Goal: Information Seeking & Learning: Learn about a topic

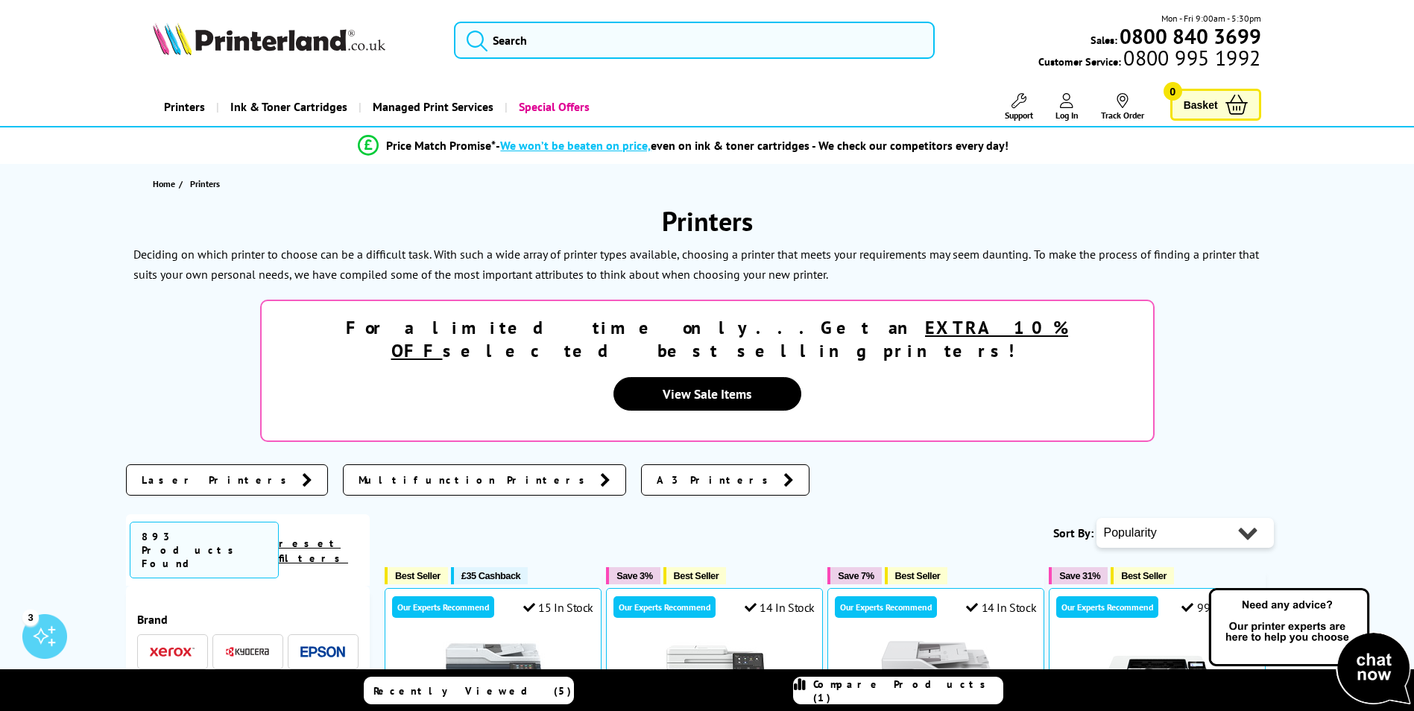
click at [189, 110] on link "Printers" at bounding box center [184, 107] width 63 height 38
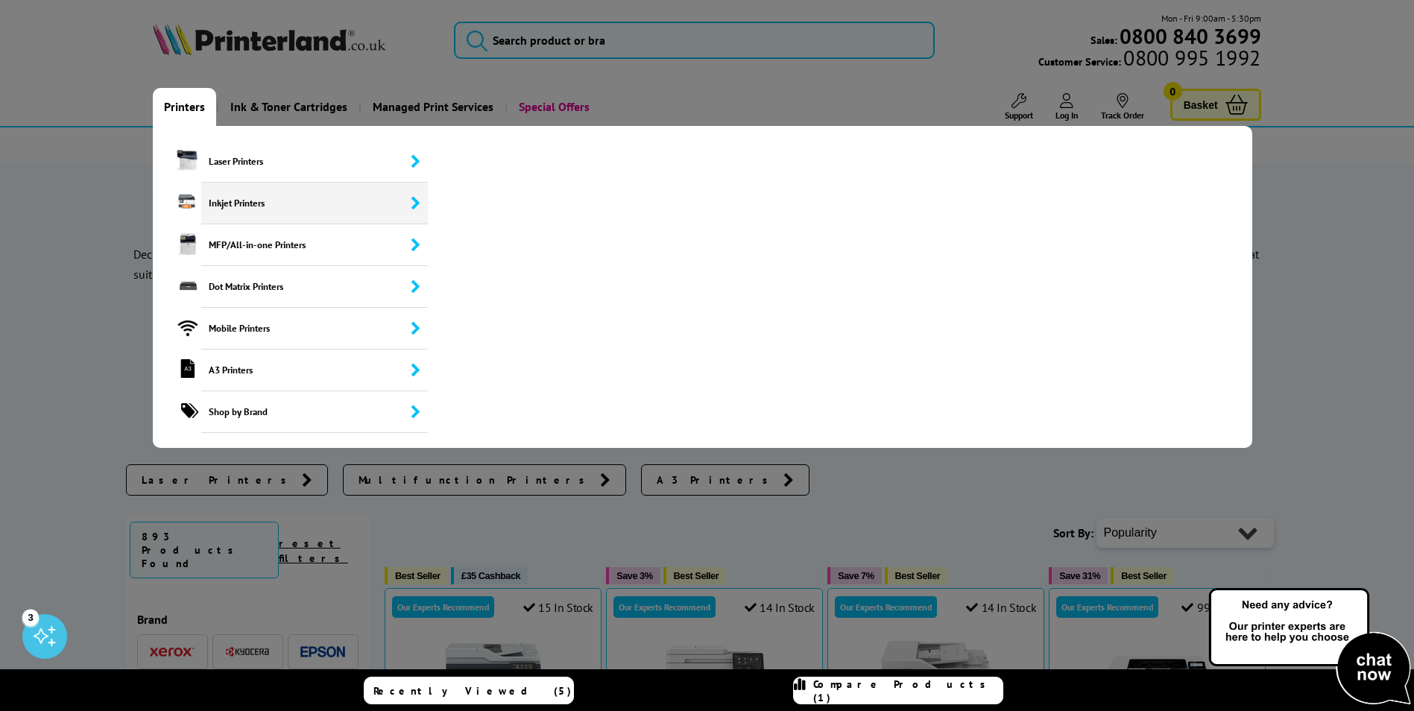
click at [385, 206] on span "Inkjet Printers" at bounding box center [314, 204] width 227 height 42
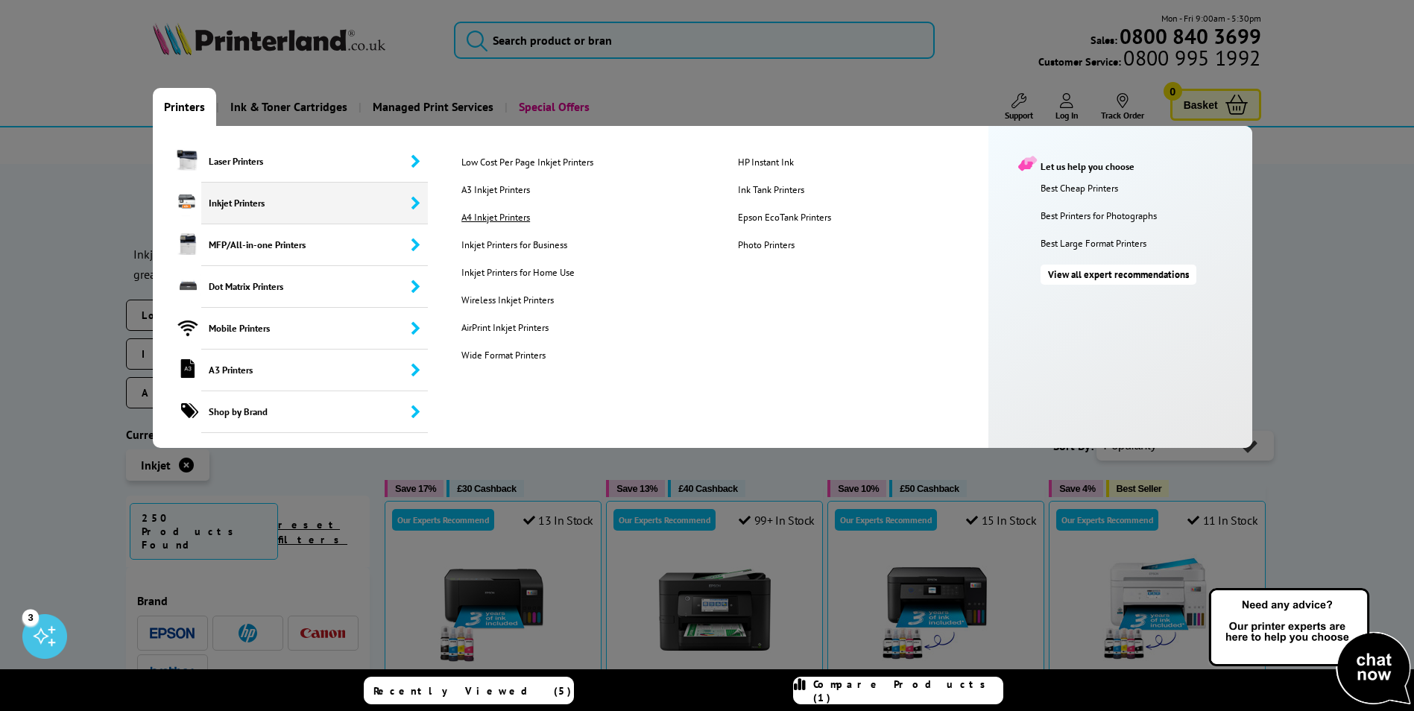
click at [499, 222] on link "A4 Inkjet Printers" at bounding box center [587, 217] width 275 height 13
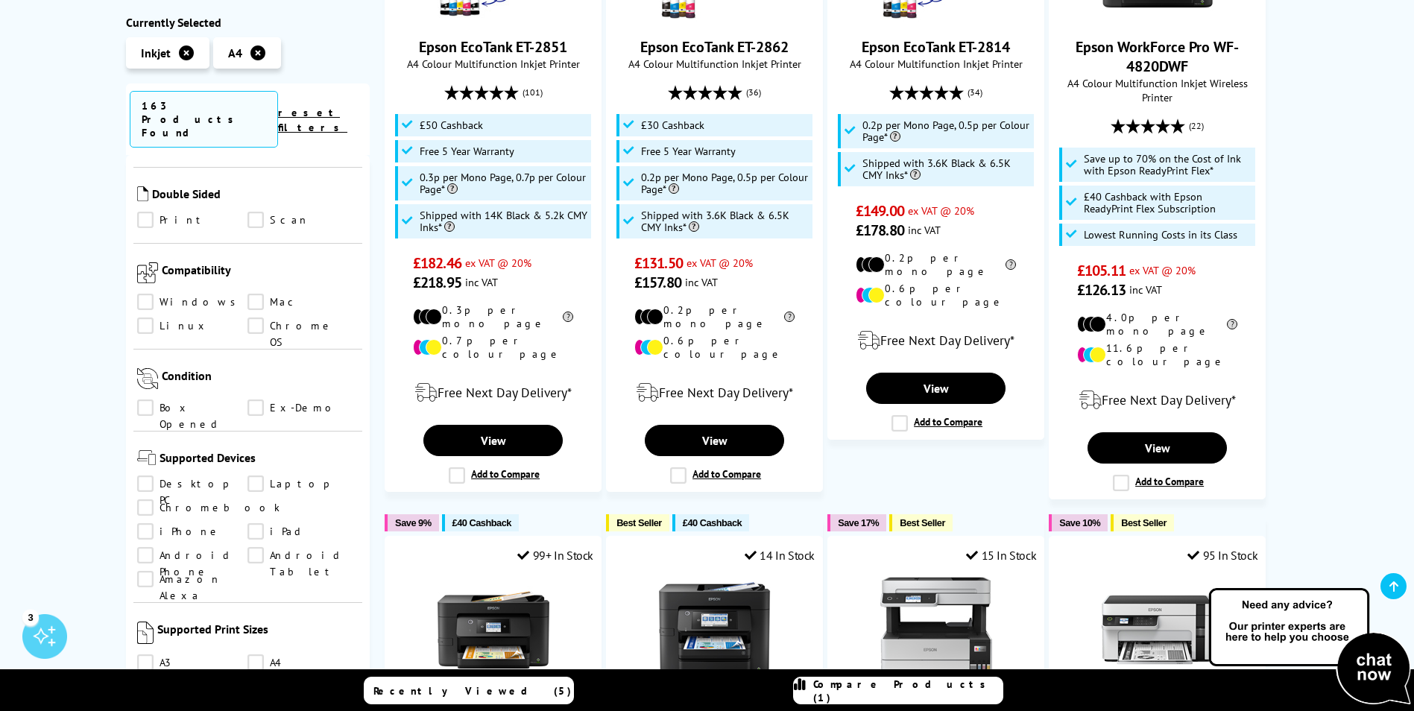
scroll to position [787, 0]
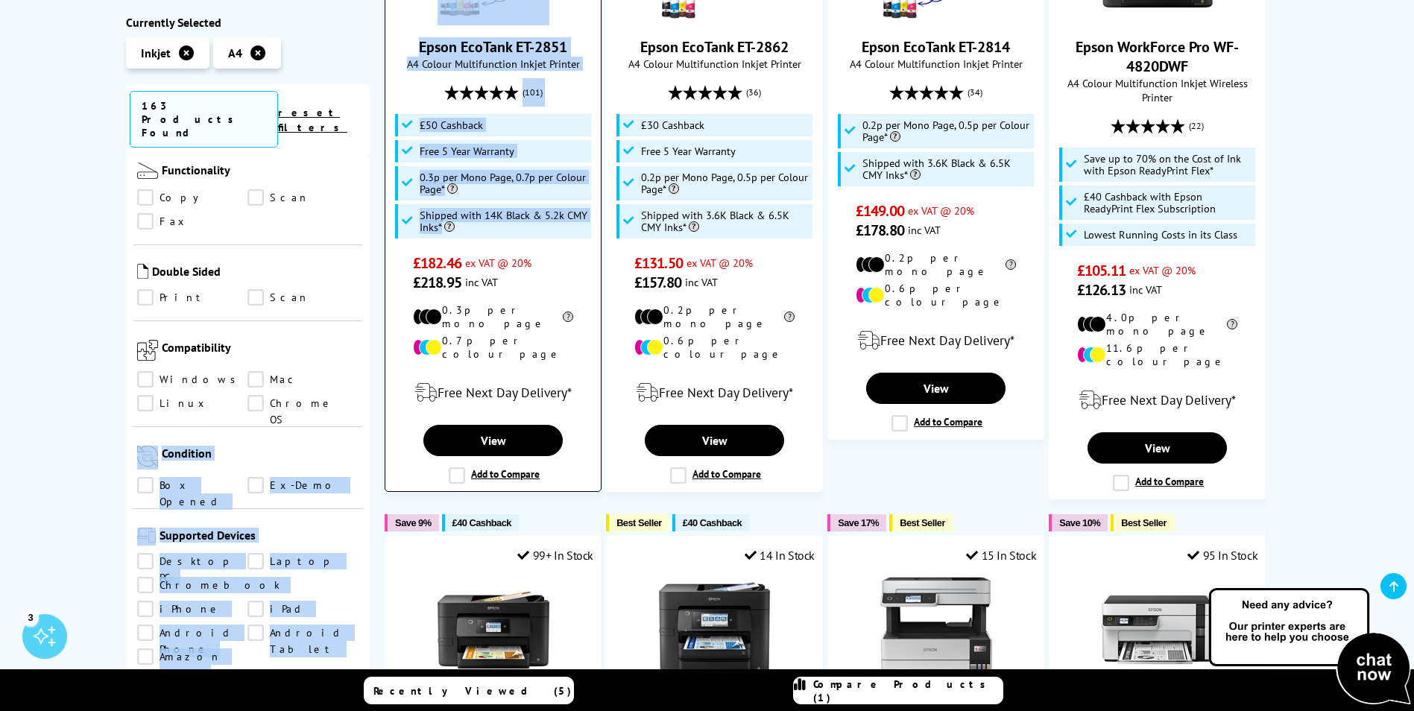
drag, startPoint x: 369, startPoint y: 325, endPoint x: 385, endPoint y: 245, distance: 81.3
click at [385, 245] on div "Currently Selected Inkjet A4 163 Products Found reset filters Brand" at bounding box center [707, 161] width 1163 height 2067
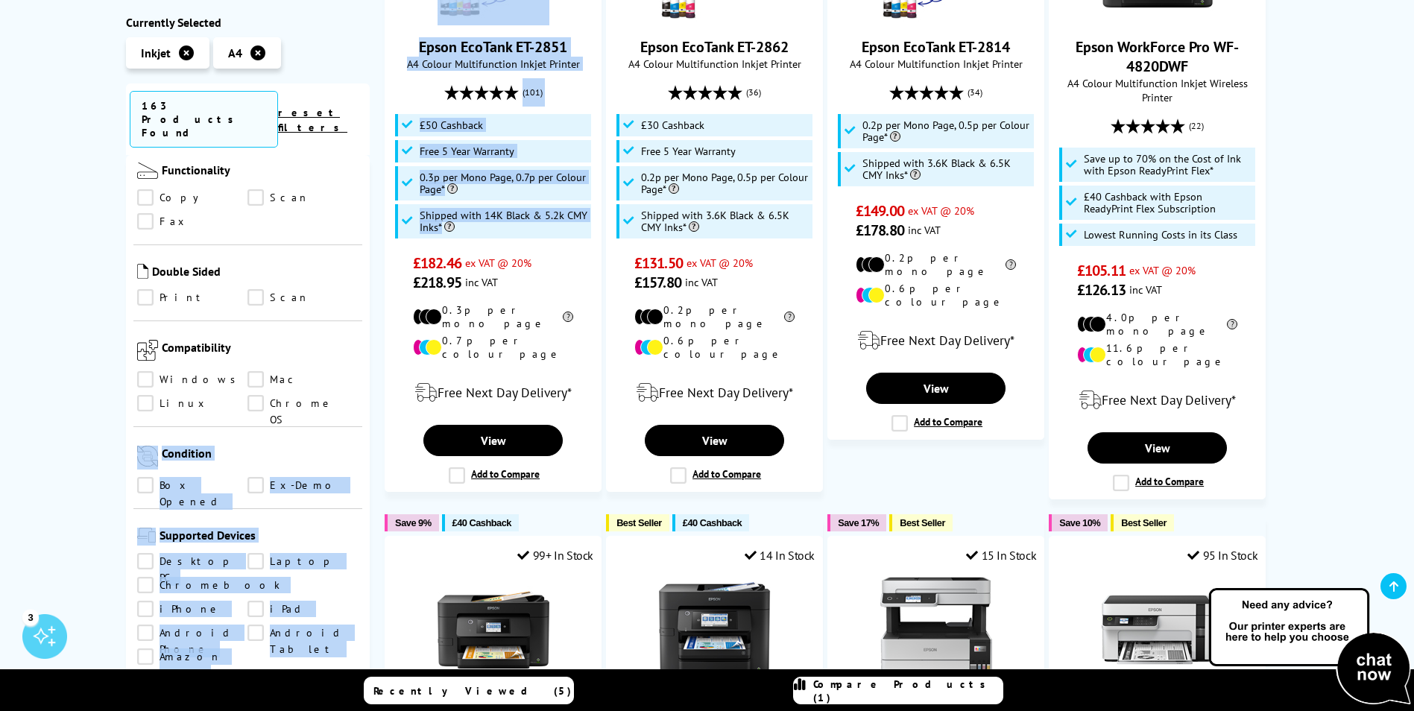
drag, startPoint x: 385, startPoint y: 245, endPoint x: 370, endPoint y: 343, distance: 98.6
click at [370, 343] on div "Popularity Rating Price - Low to High Price - High to Low Running Costs - Low t…" at bounding box center [829, 161] width 918 height 2067
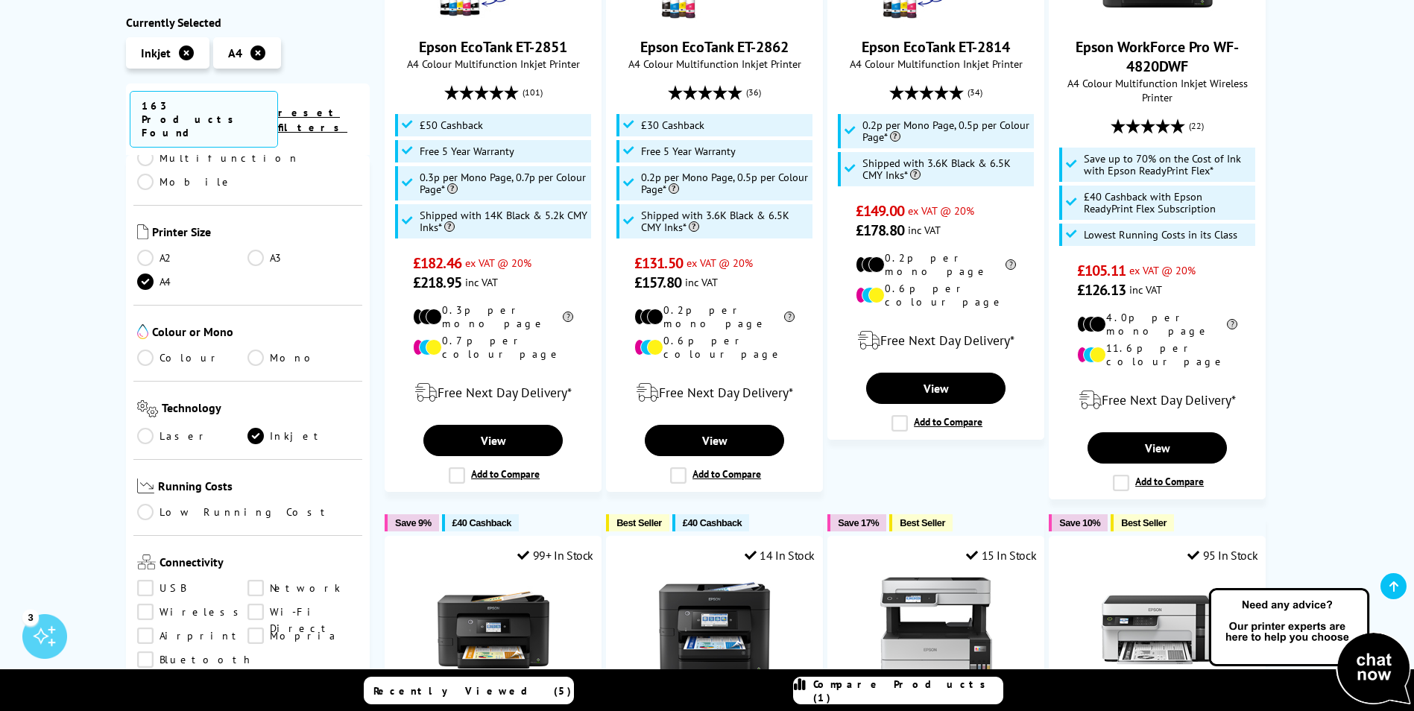
scroll to position [156, 0]
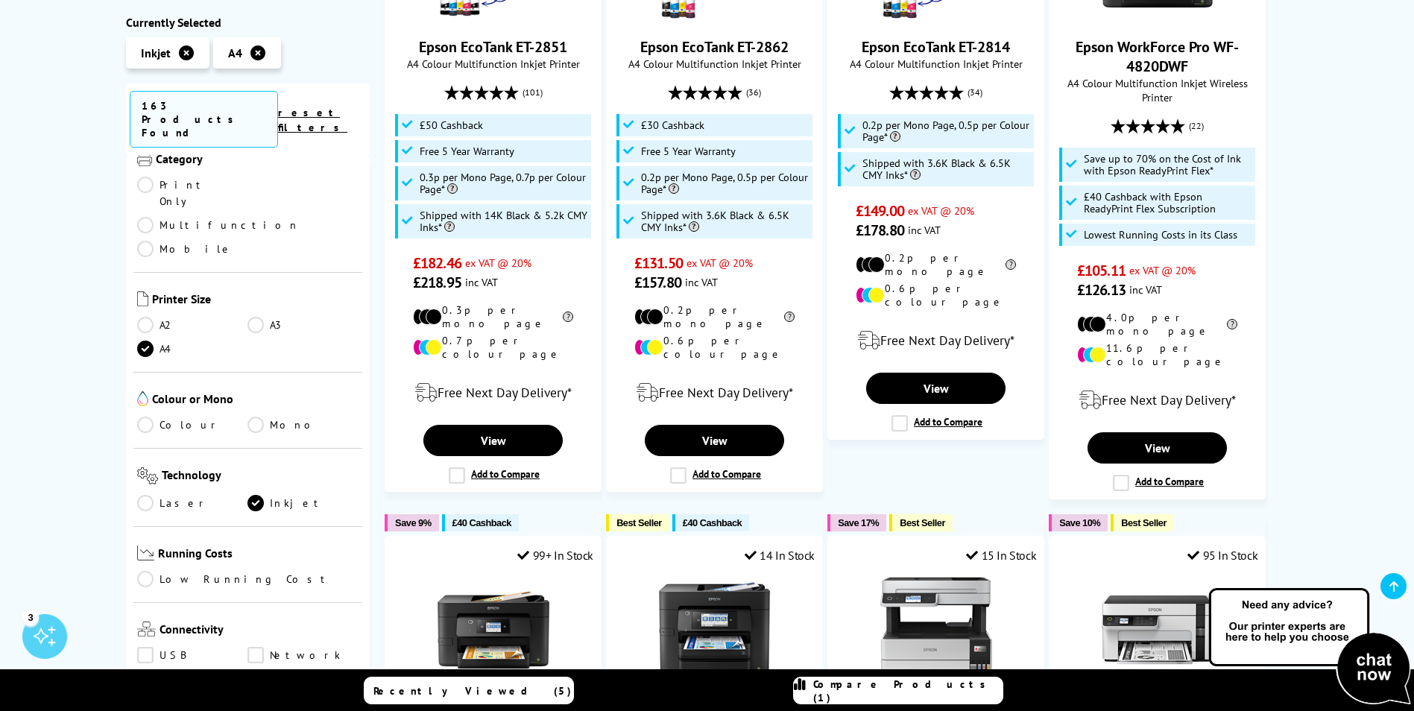
click at [151, 417] on link "Colour" at bounding box center [192, 425] width 111 height 16
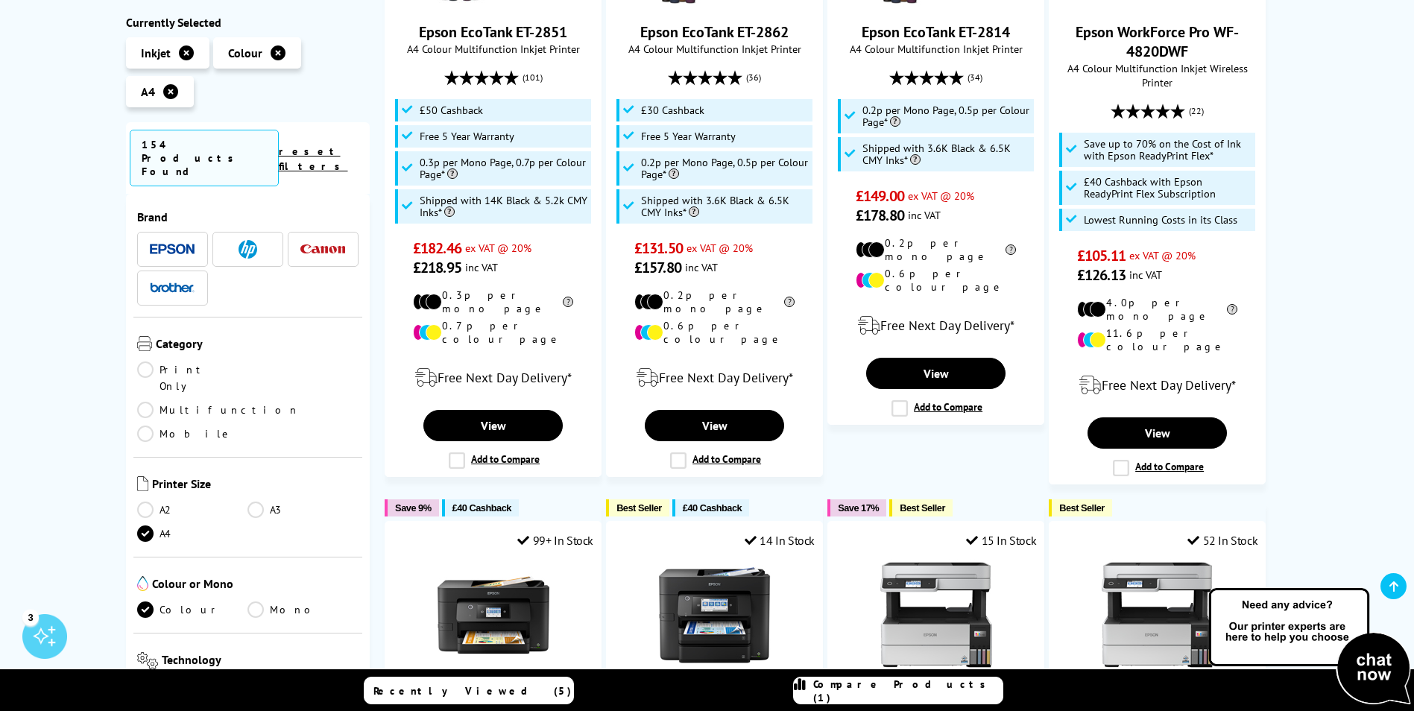
scroll to position [7, 0]
click at [256, 405] on link "Multifunction" at bounding box center [218, 413] width 162 height 16
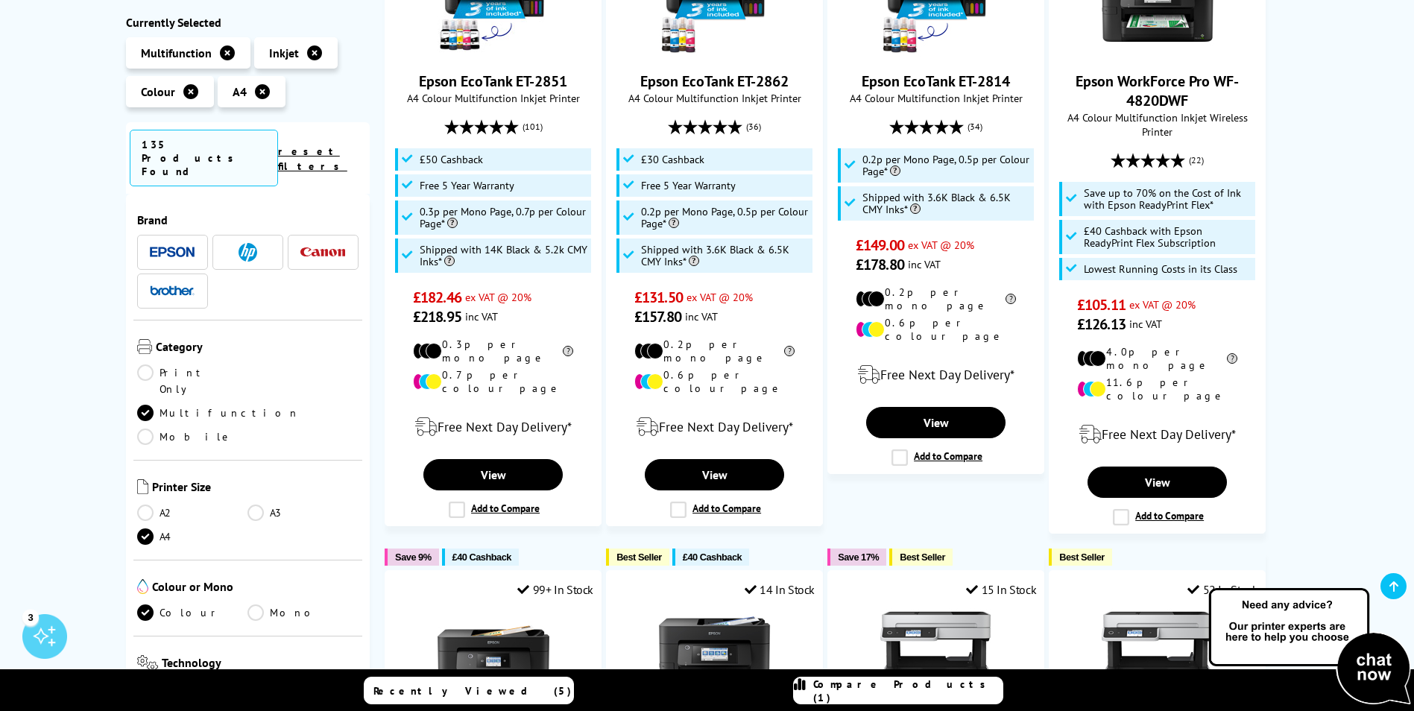
scroll to position [1043, 0]
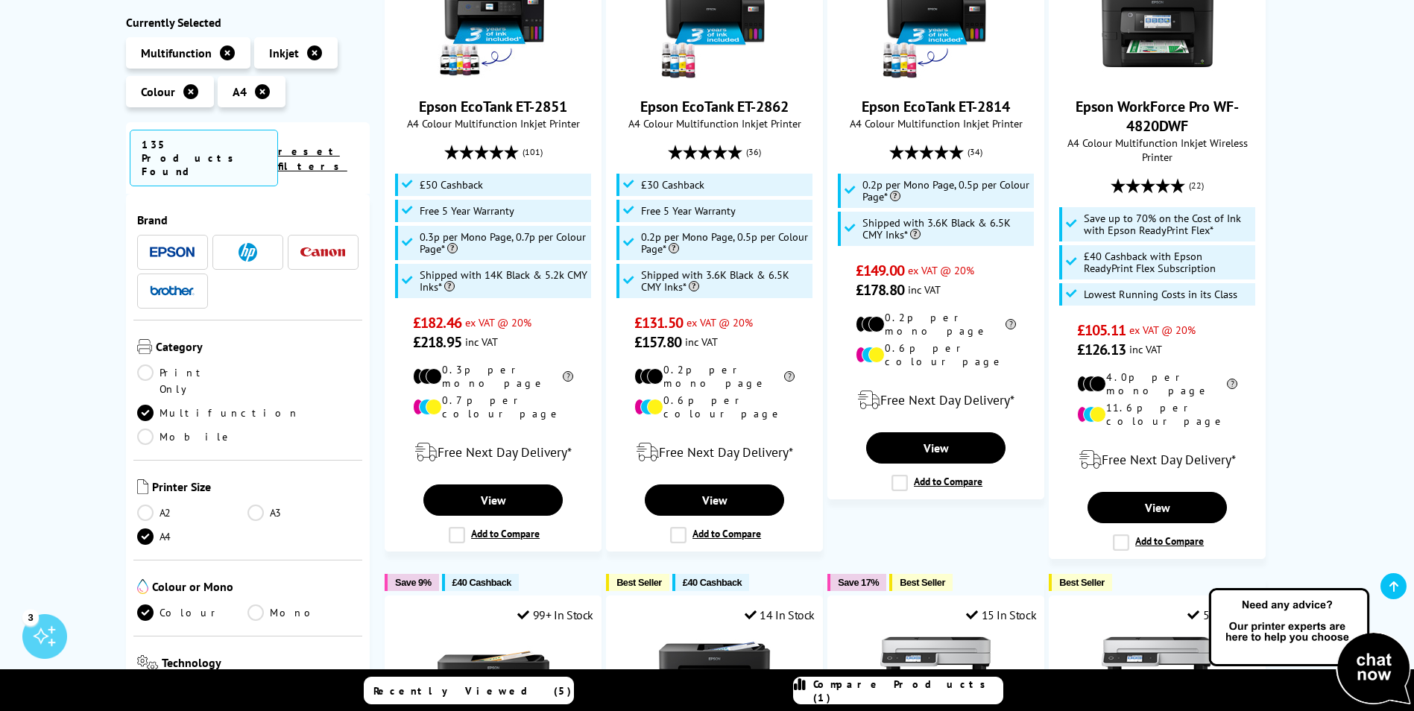
drag, startPoint x: 1418, startPoint y: 245, endPoint x: 1411, endPoint y: 174, distance: 71.9
click at [1411, 173] on div "A4 Colour Multifunction Inkjet Printers Currently Selected Multifunction Inkjet…" at bounding box center [707, 207] width 1414 height 2095
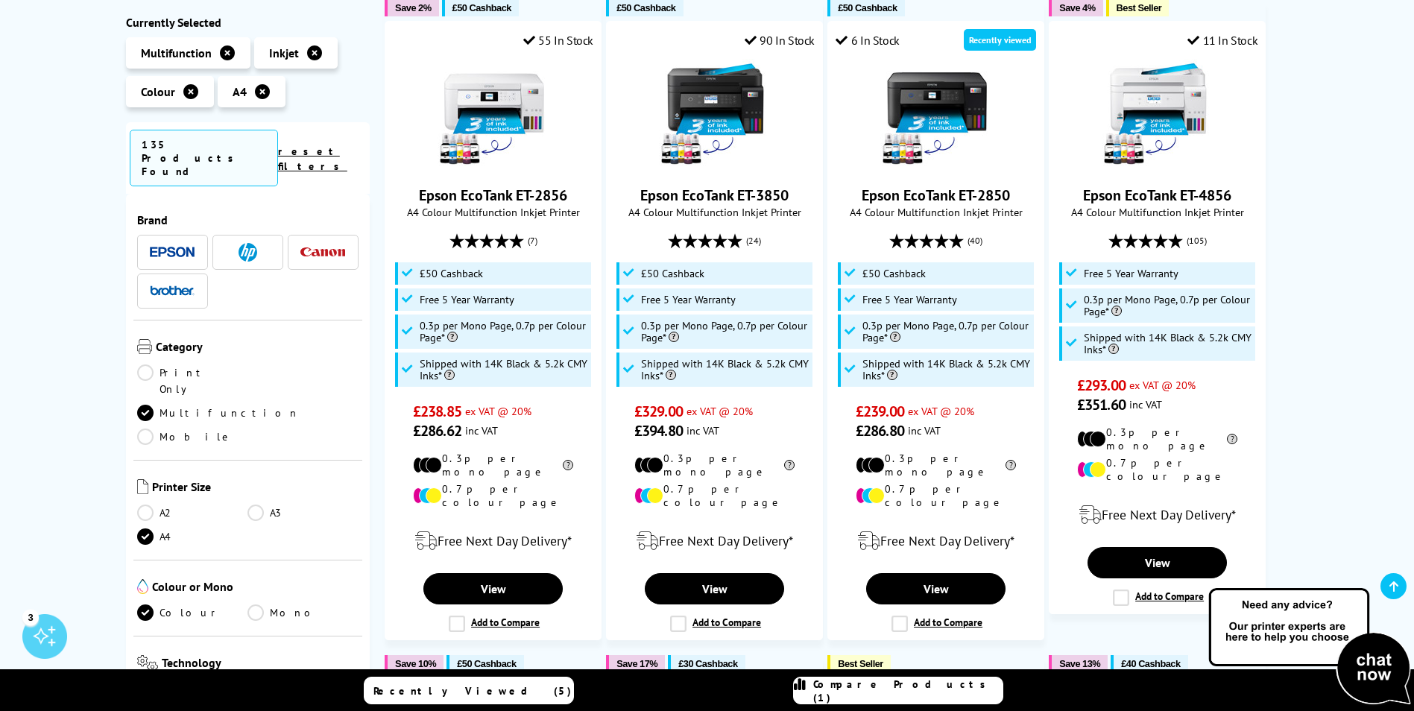
scroll to position [145, 0]
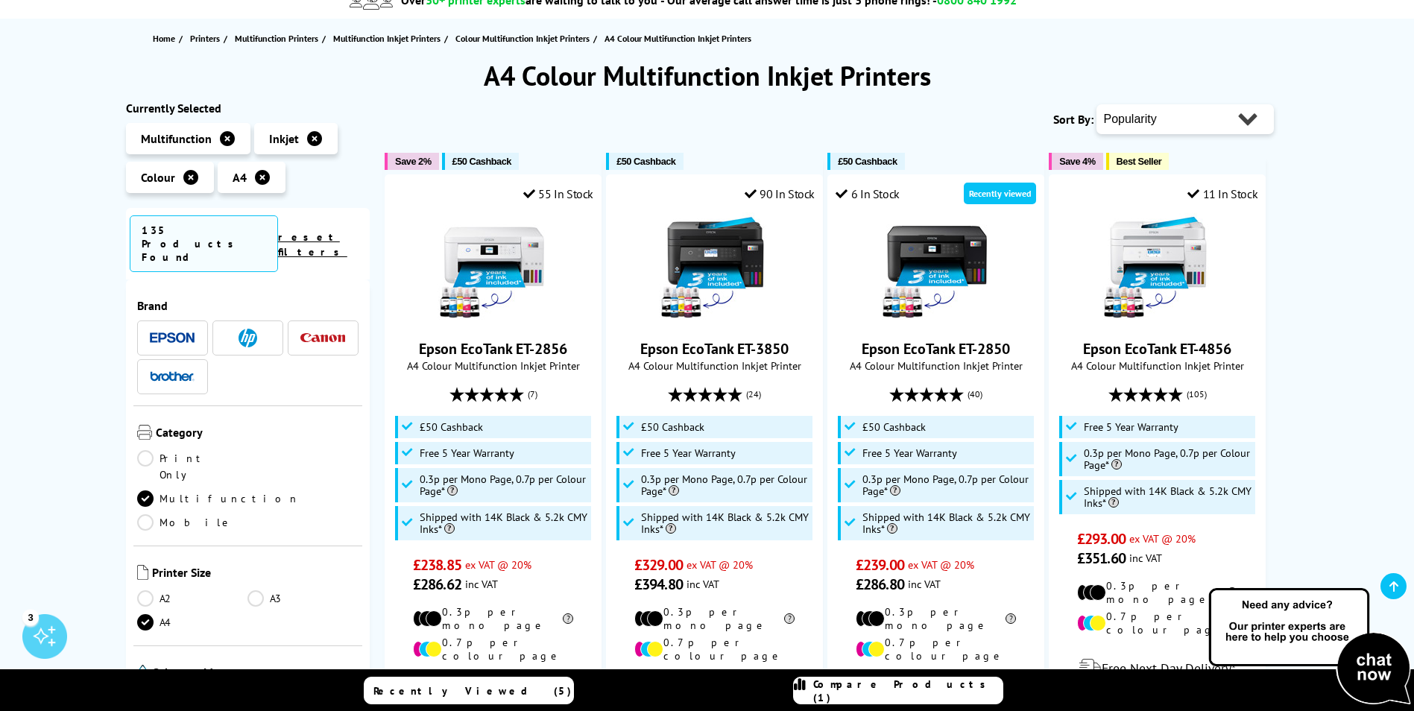
click at [238, 329] on img at bounding box center [247, 338] width 19 height 19
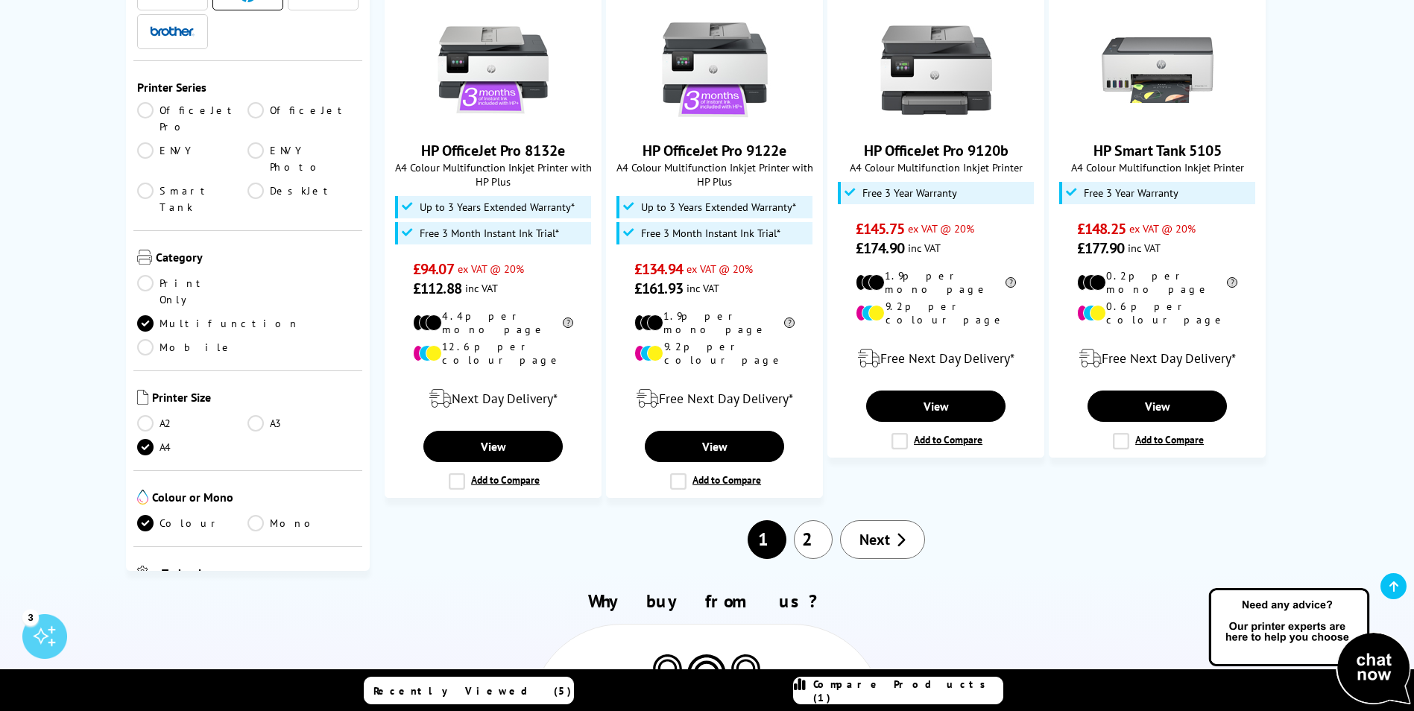
scroll to position [1501, 0]
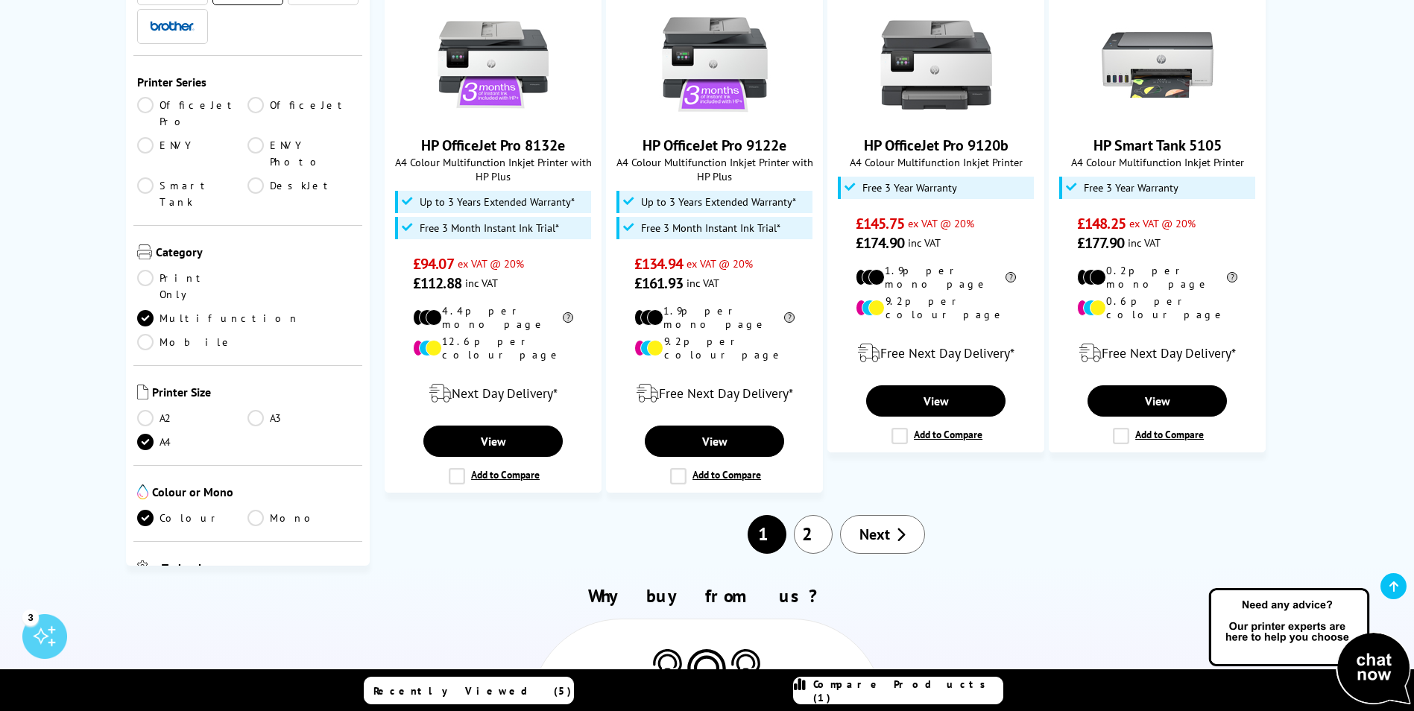
click at [810, 515] on link "2" at bounding box center [813, 534] width 39 height 39
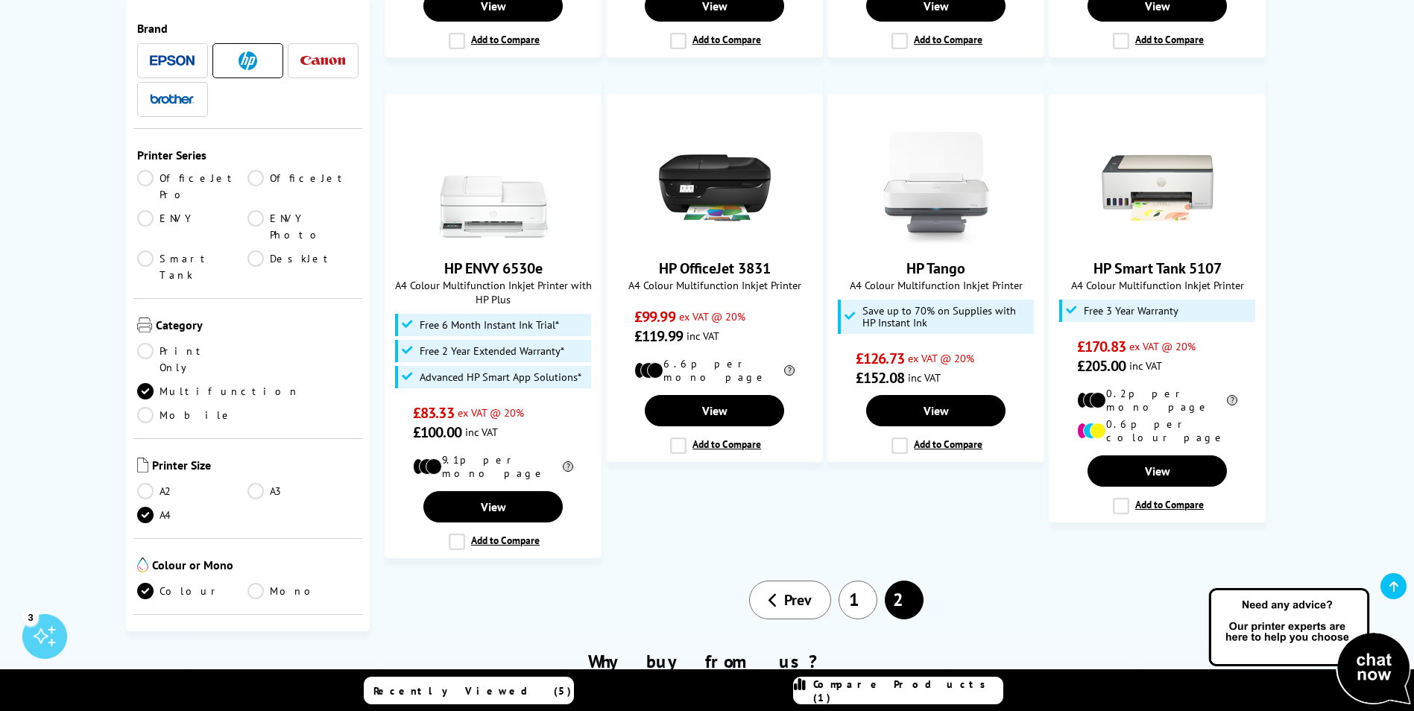
scroll to position [1267, 0]
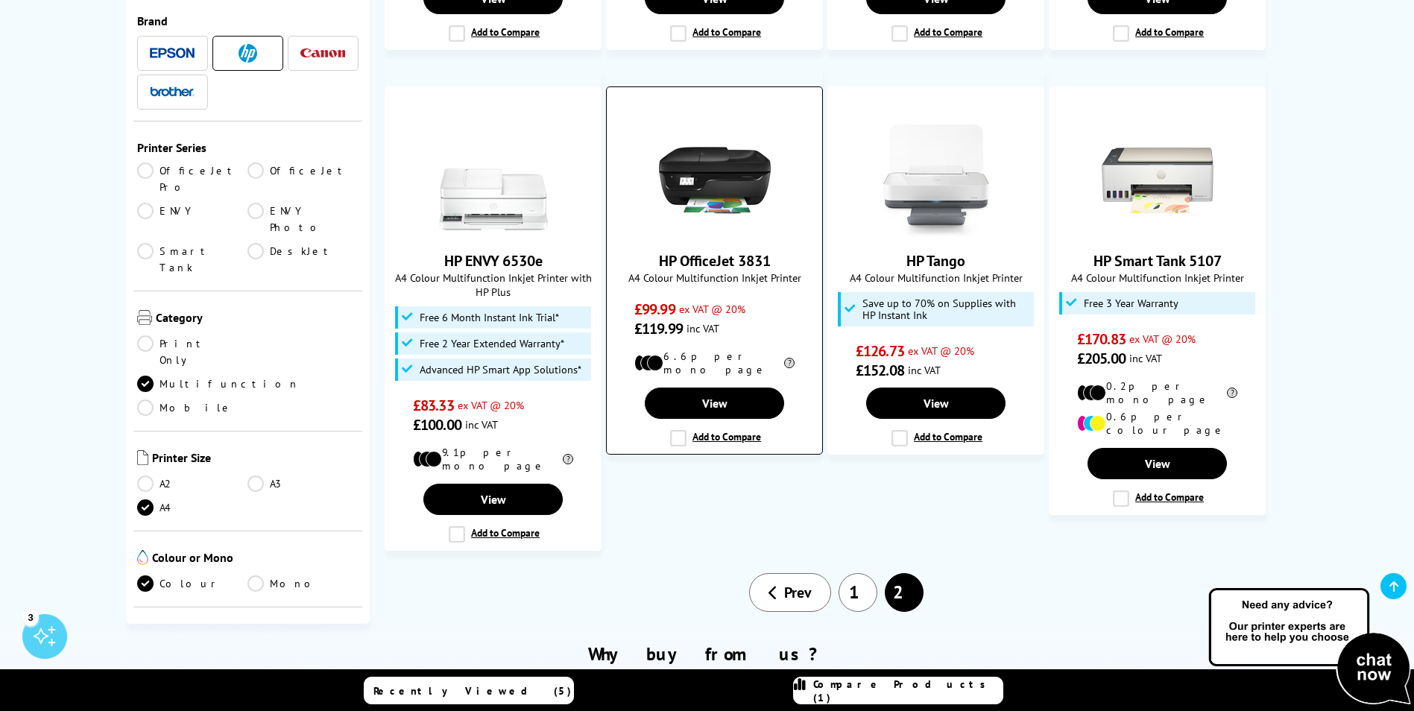
click at [730, 137] on img at bounding box center [715, 180] width 112 height 112
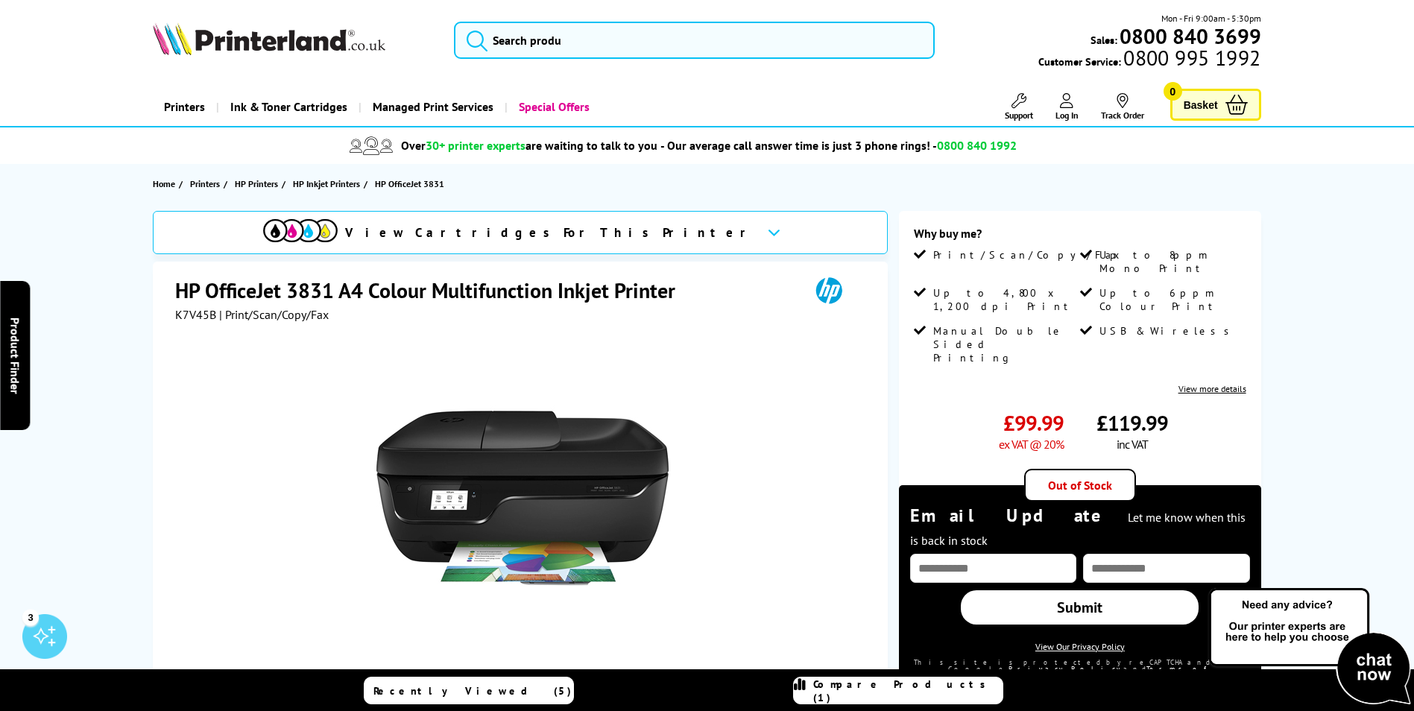
scroll to position [149, 0]
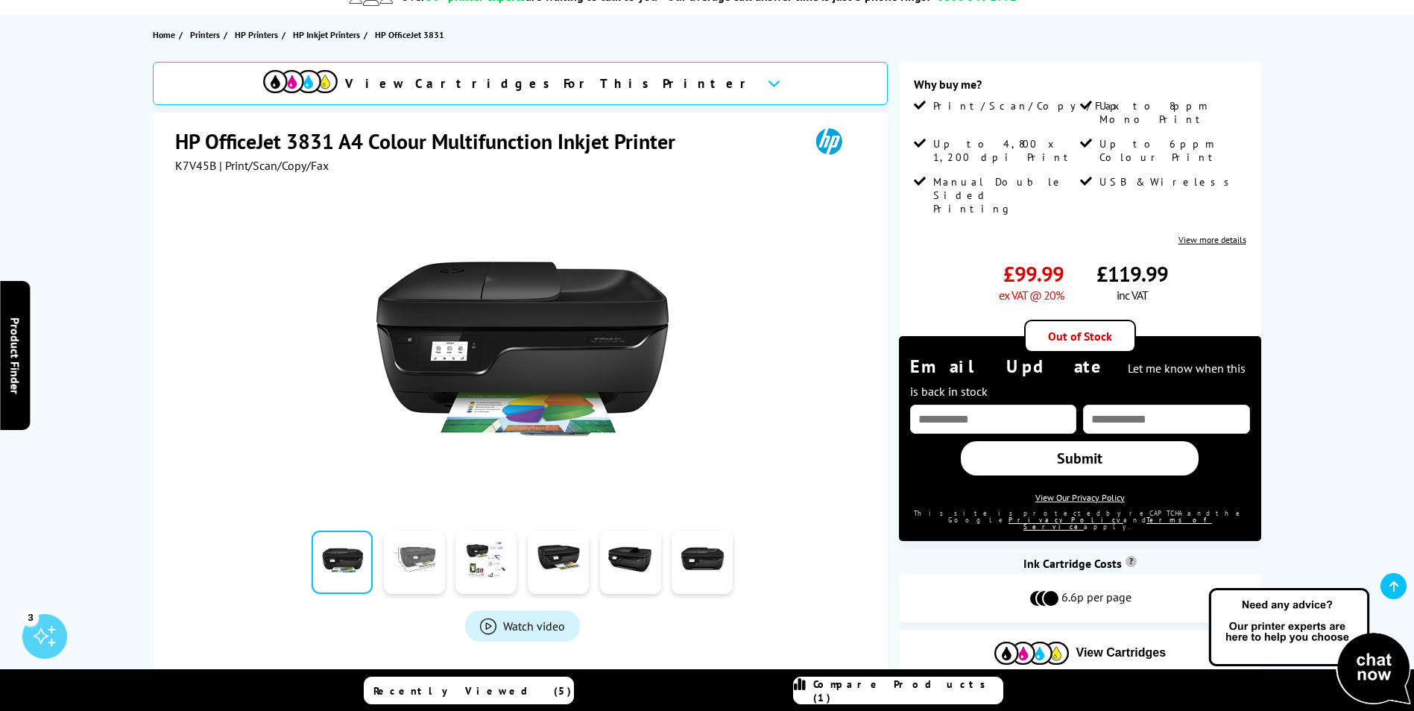
click at [403, 548] on link at bounding box center [414, 562] width 61 height 63
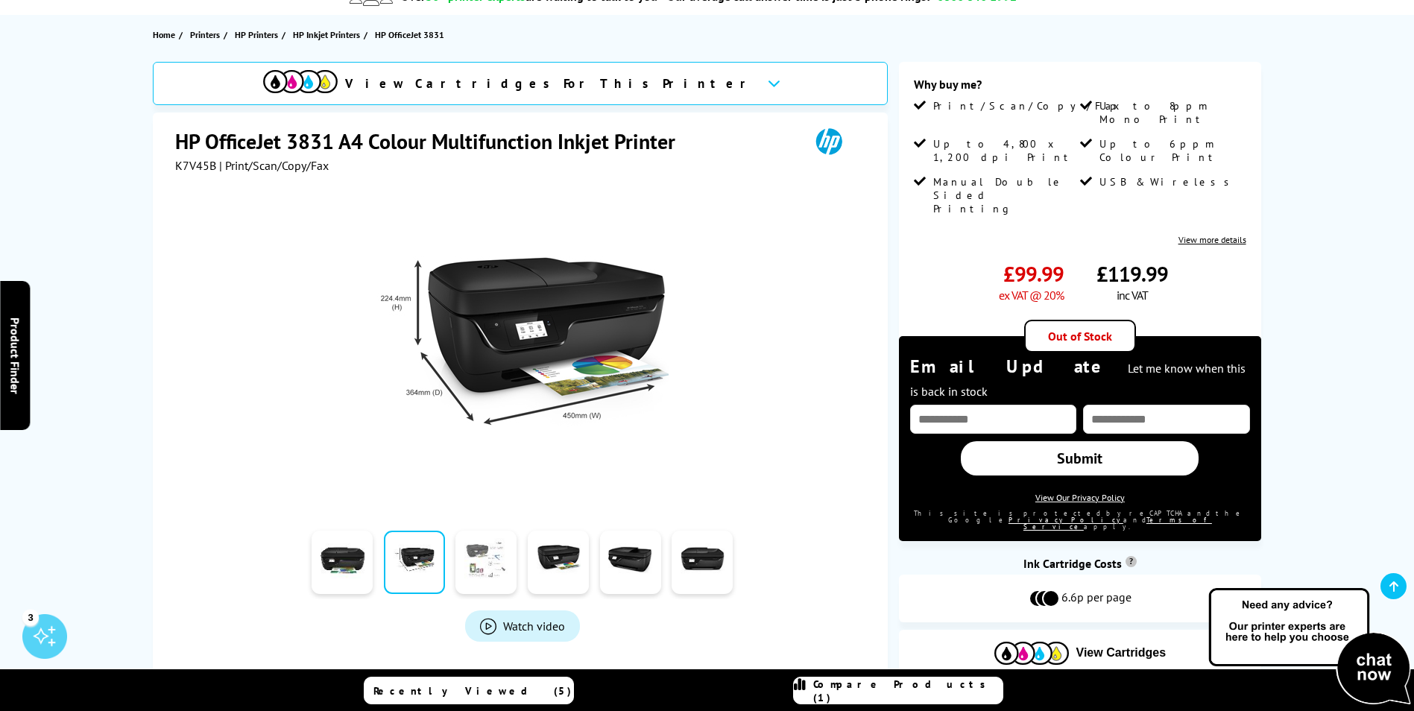
click at [487, 550] on link at bounding box center [485, 562] width 61 height 63
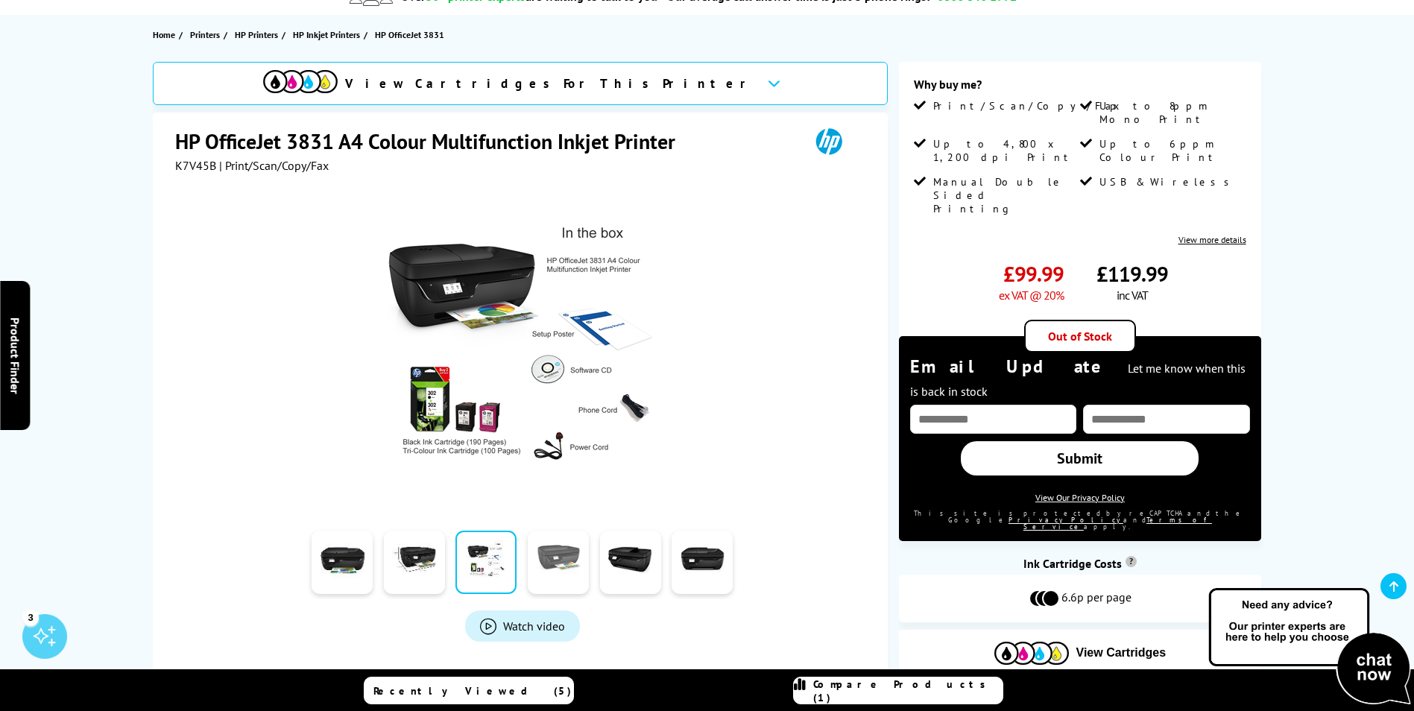
click at [543, 547] on link at bounding box center [558, 562] width 61 height 63
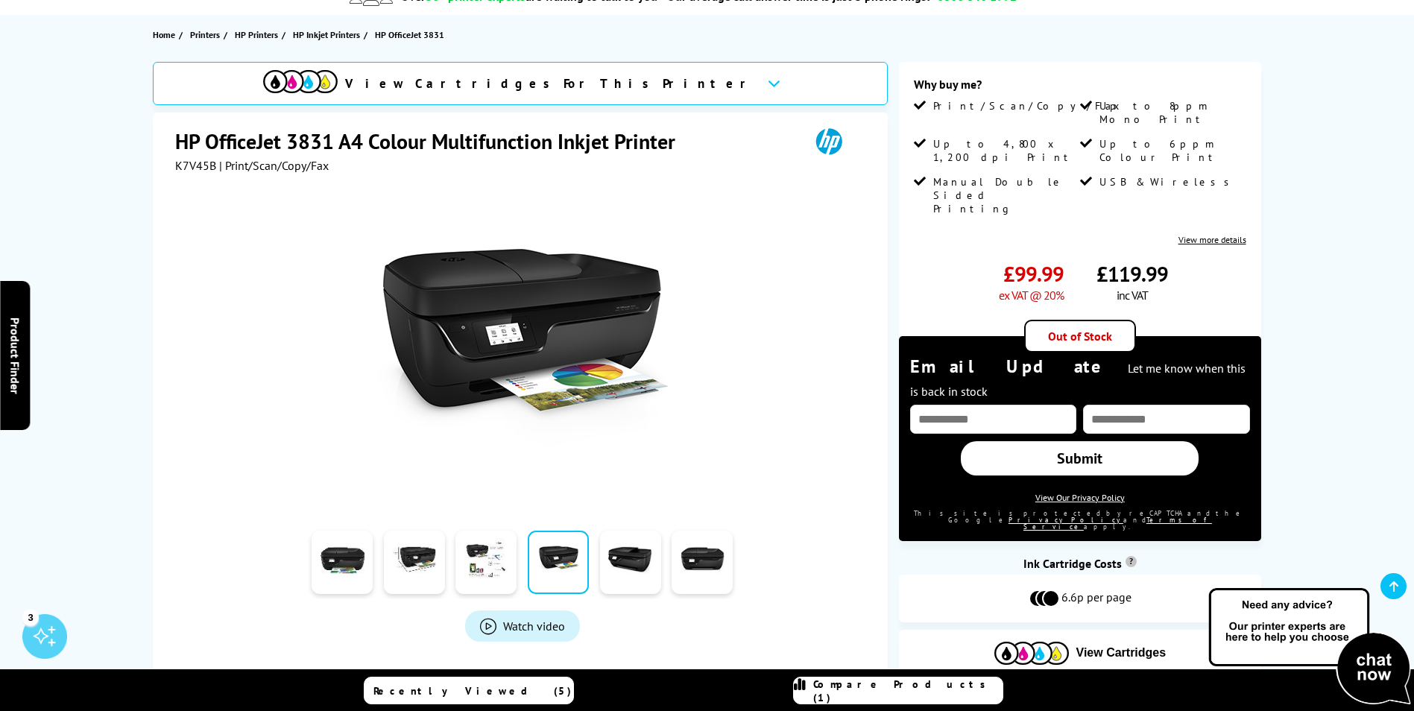
click at [587, 556] on link at bounding box center [558, 562] width 61 height 63
click at [626, 554] on link at bounding box center [630, 562] width 61 height 63
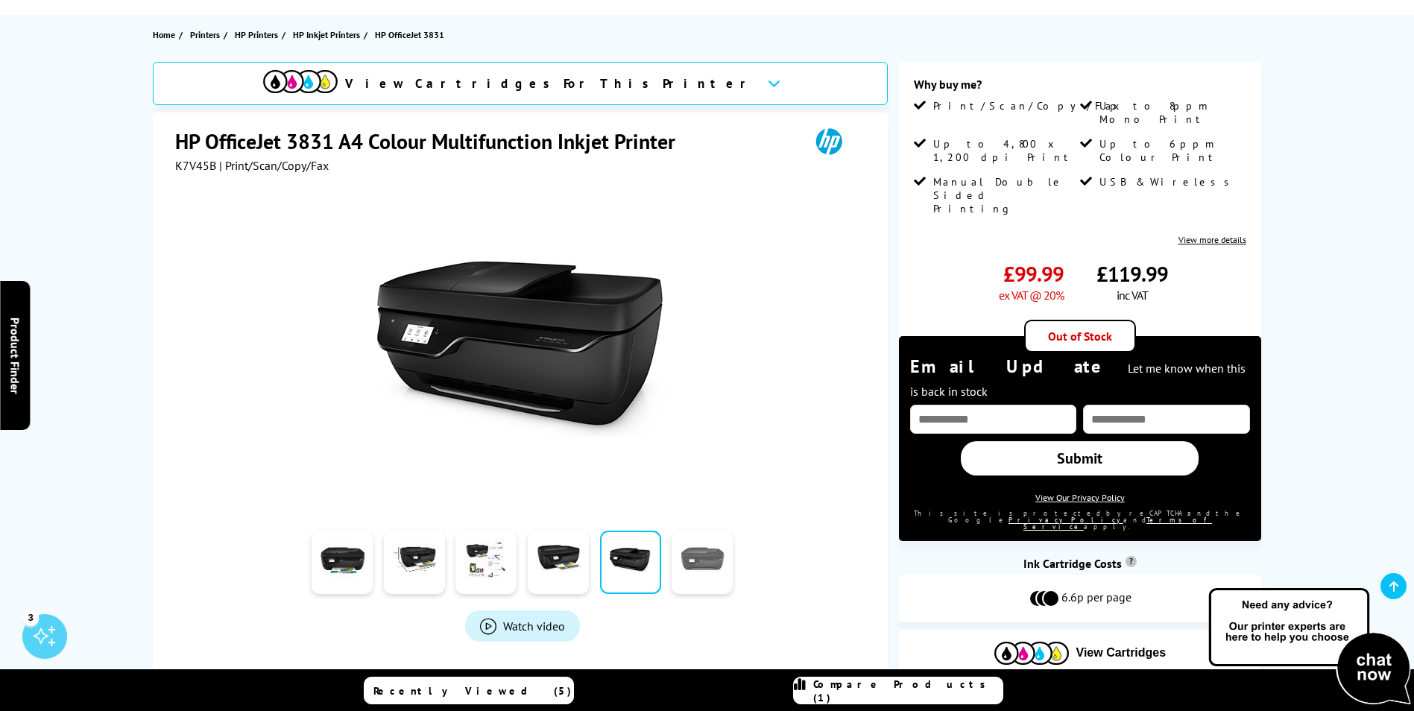
click at [693, 546] on link at bounding box center [701, 562] width 61 height 63
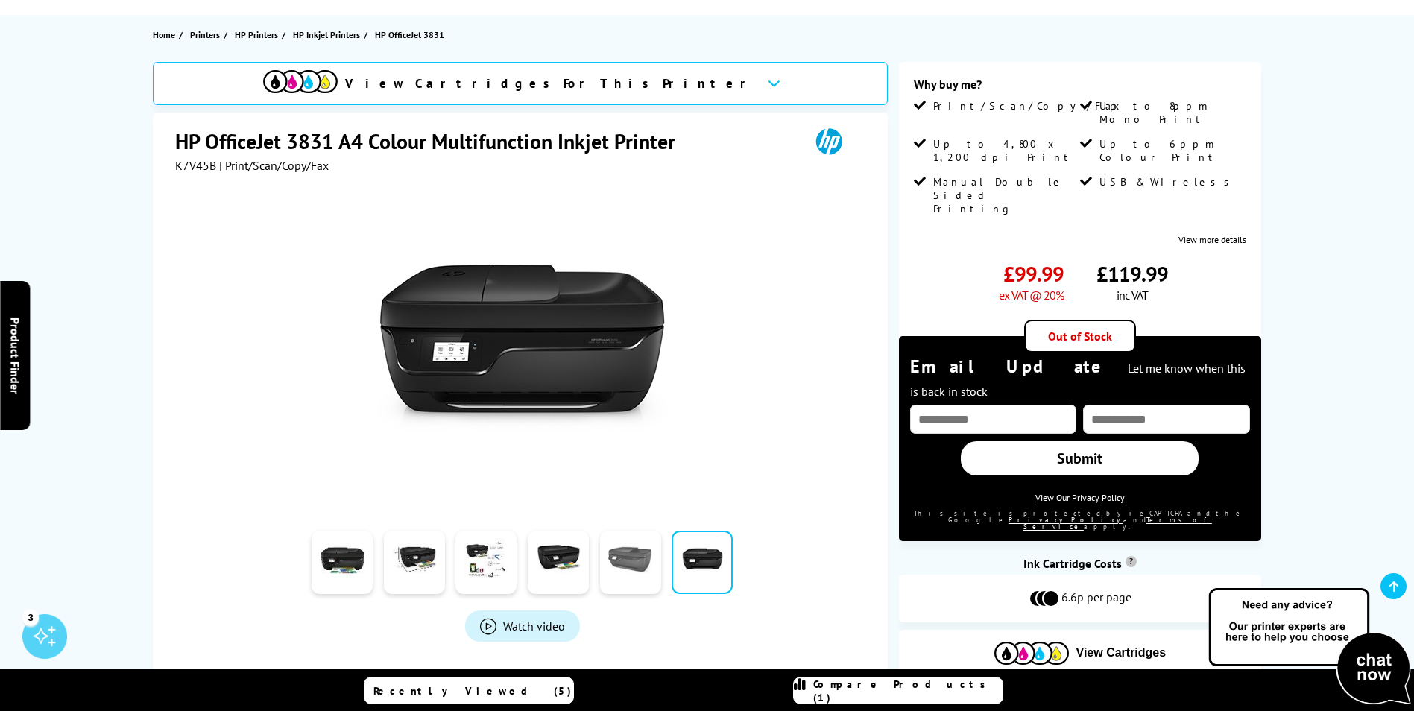
click at [604, 559] on link at bounding box center [630, 562] width 61 height 63
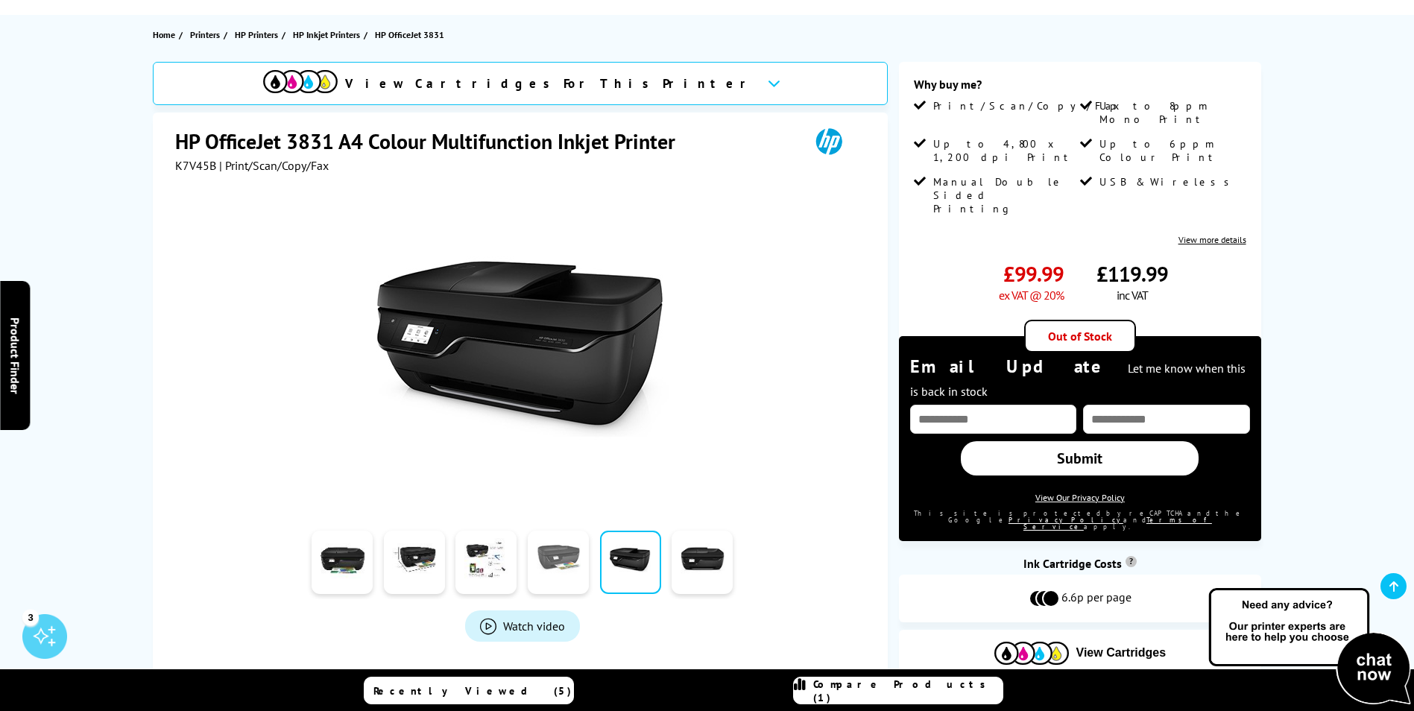
click at [554, 544] on link at bounding box center [558, 562] width 61 height 63
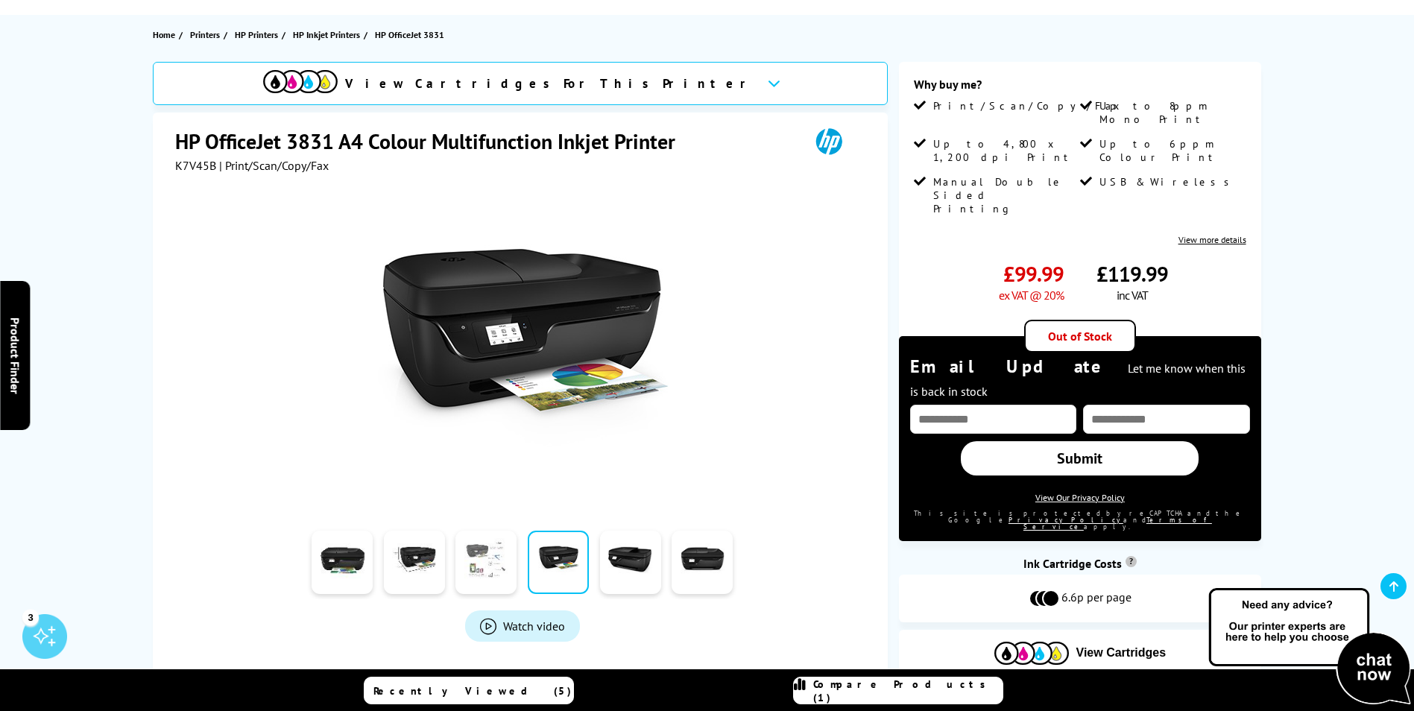
click at [481, 552] on link at bounding box center [485, 562] width 61 height 63
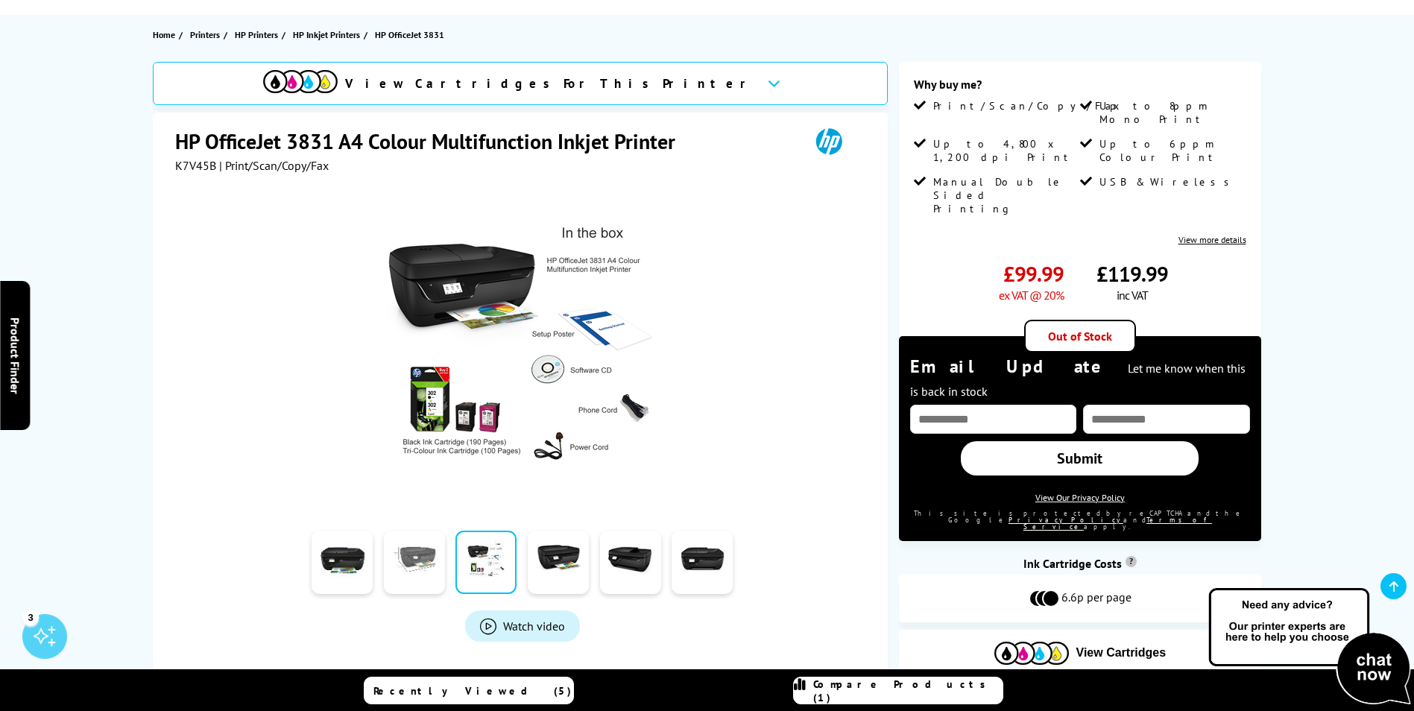
click at [434, 549] on link at bounding box center [414, 562] width 61 height 63
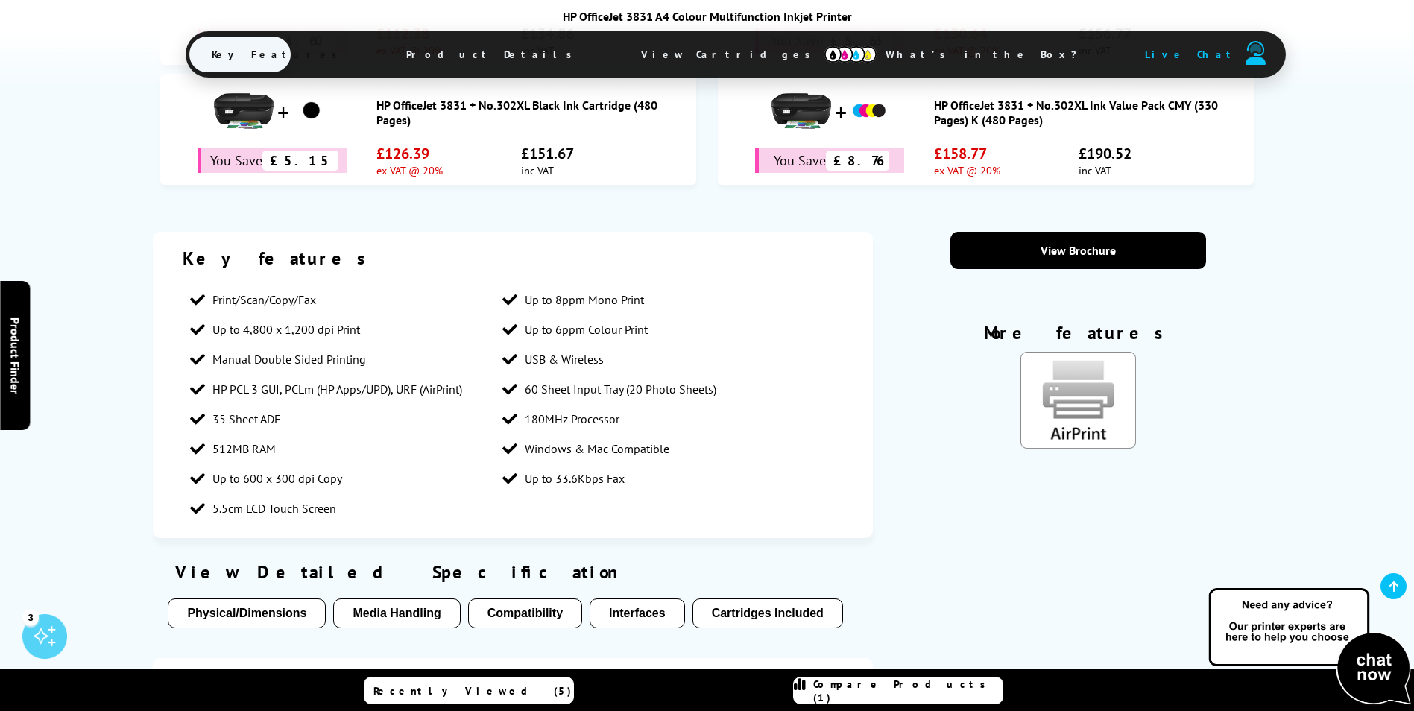
scroll to position [1192, 0]
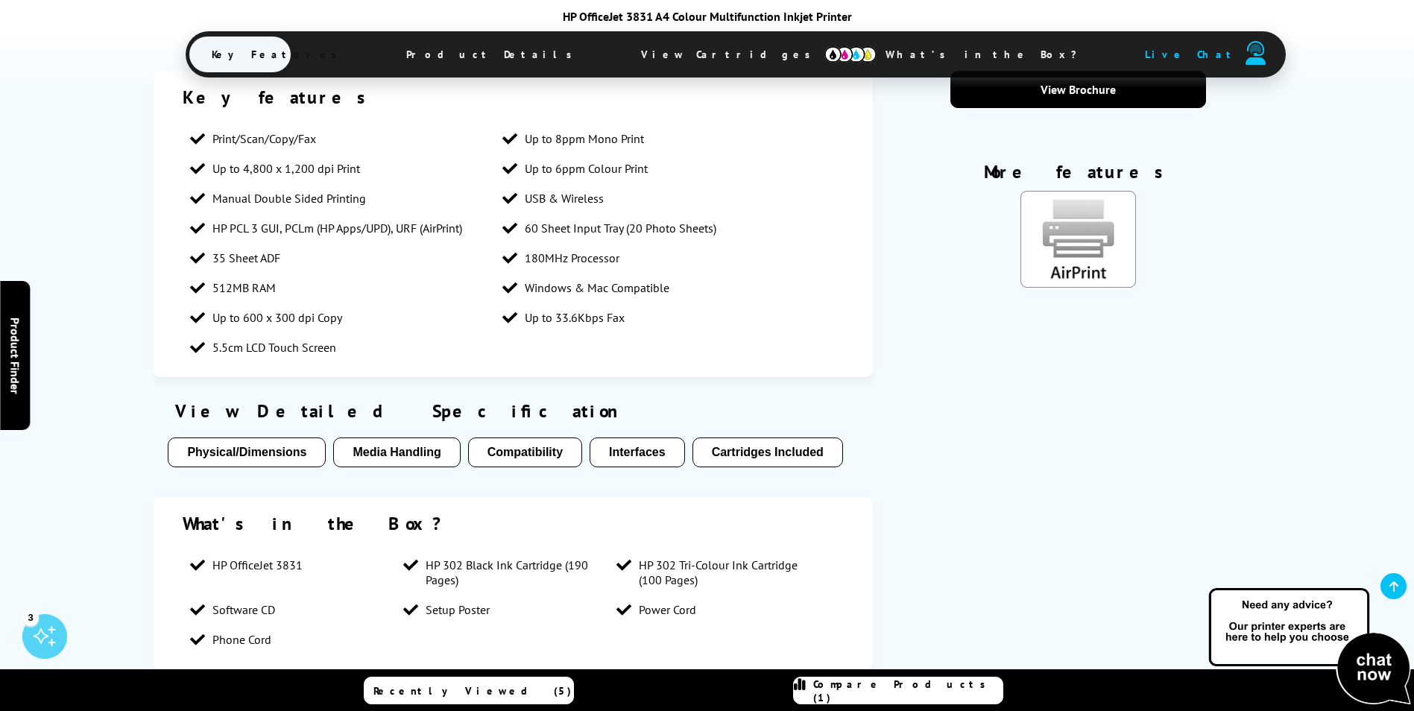
drag, startPoint x: 886, startPoint y: 361, endPoint x: 890, endPoint y: 381, distance: 19.7
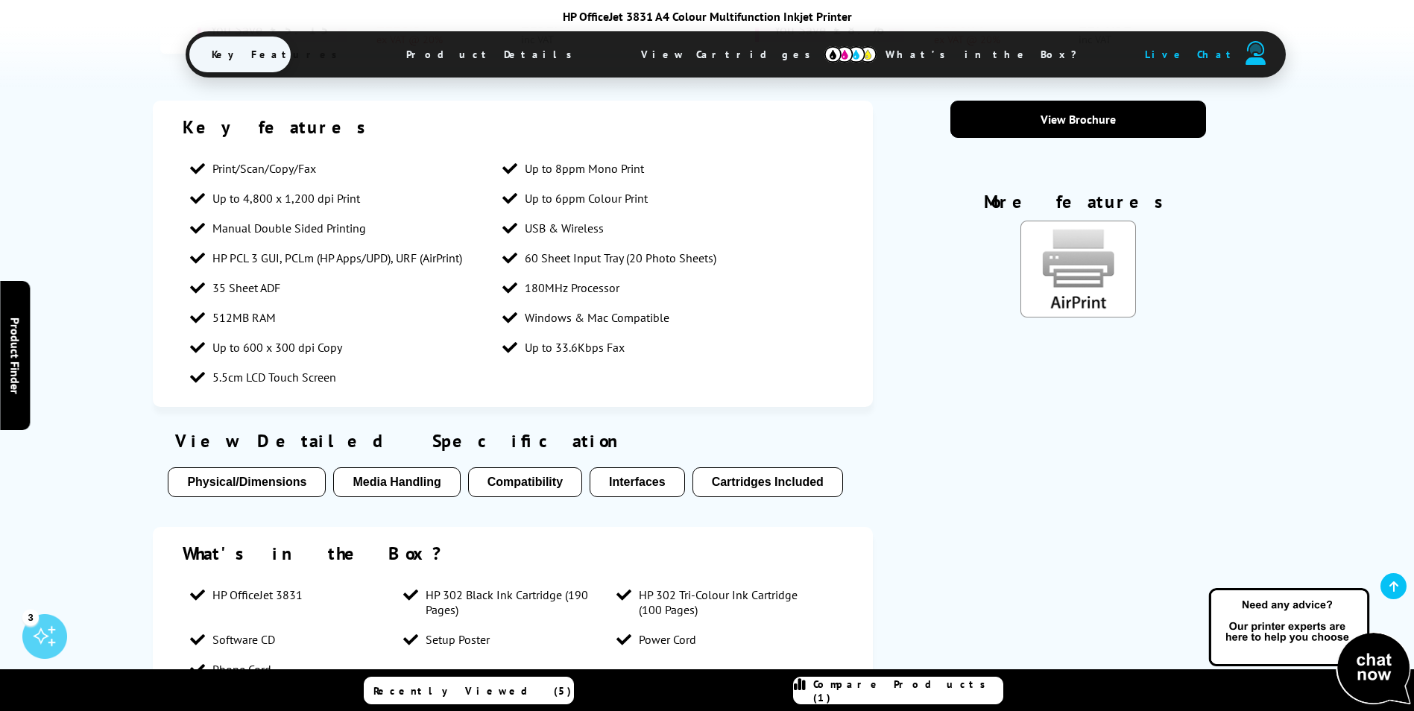
drag, startPoint x: 890, startPoint y: 381, endPoint x: 888, endPoint y: 354, distance: 26.9
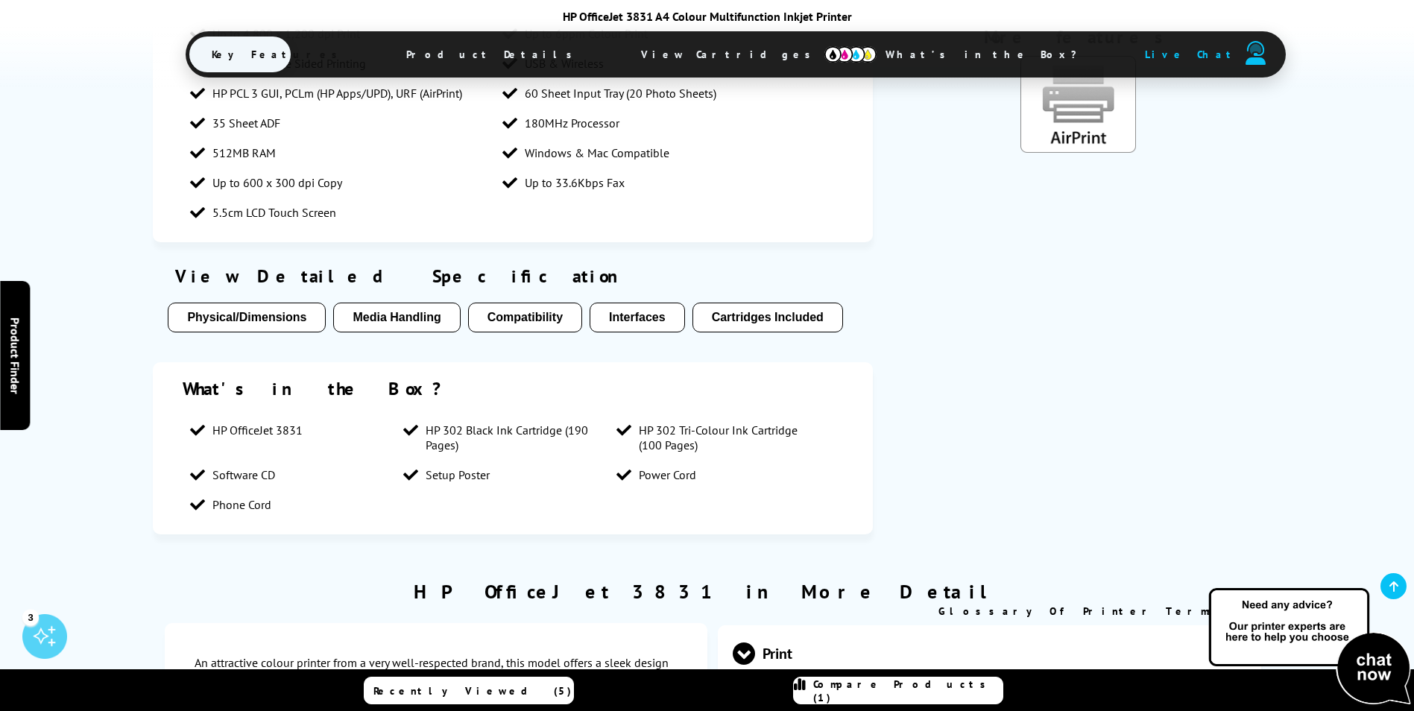
scroll to position [1344, 0]
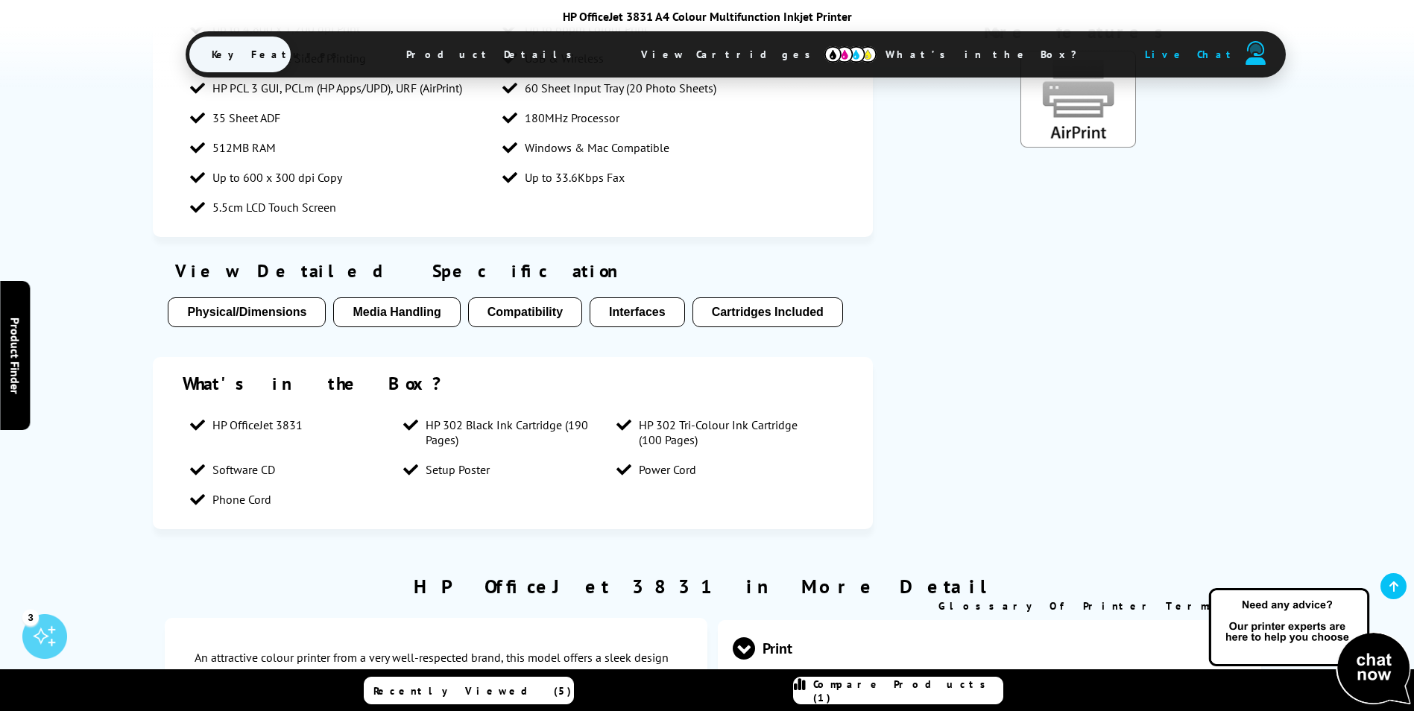
click at [537, 309] on button "Compatibility" at bounding box center [525, 312] width 114 height 30
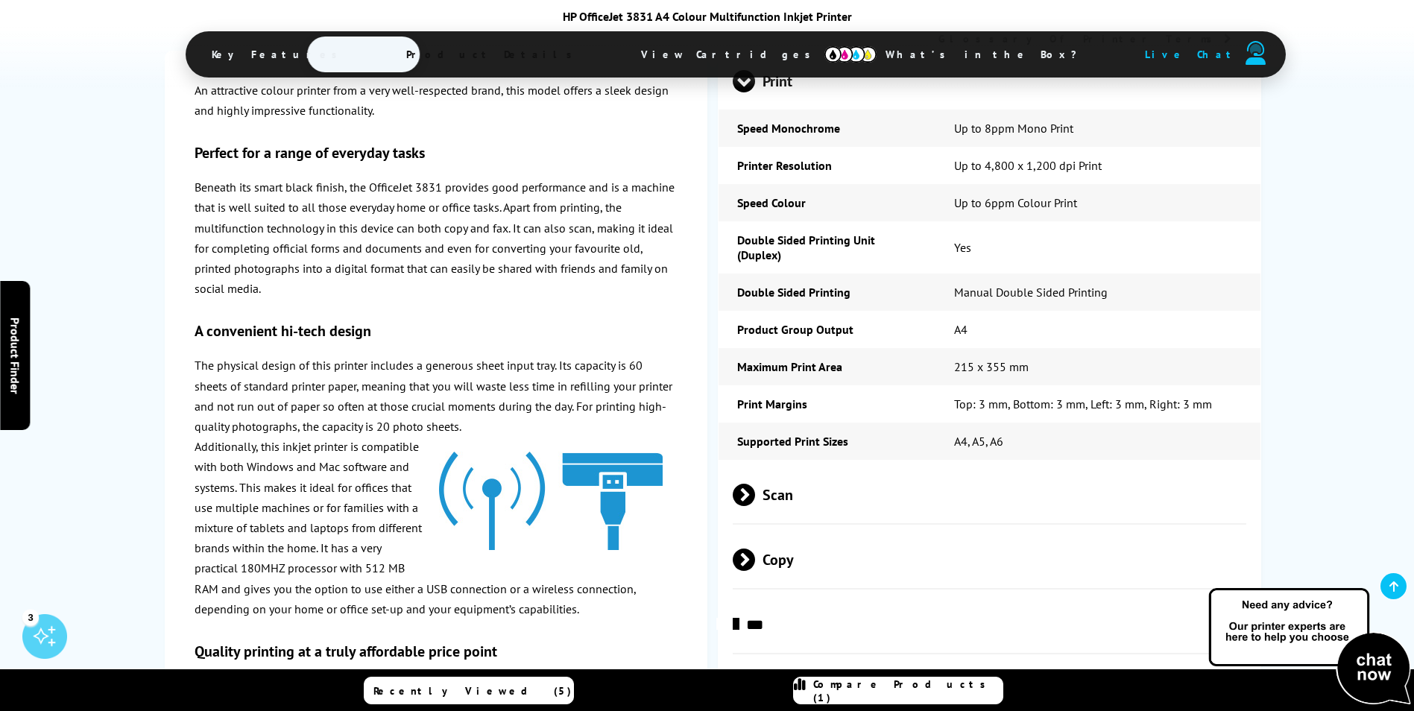
scroll to position [2037, 0]
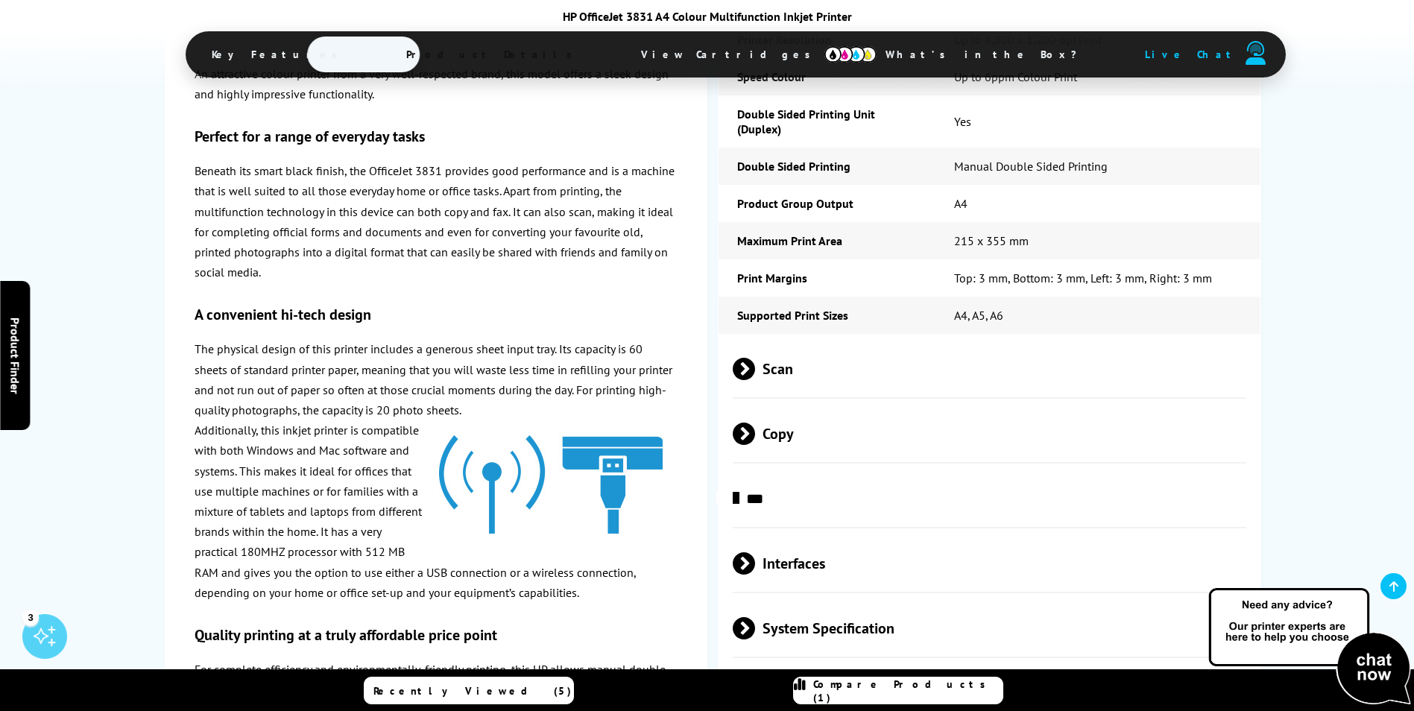
click at [755, 360] on span at bounding box center [755, 369] width 0 height 22
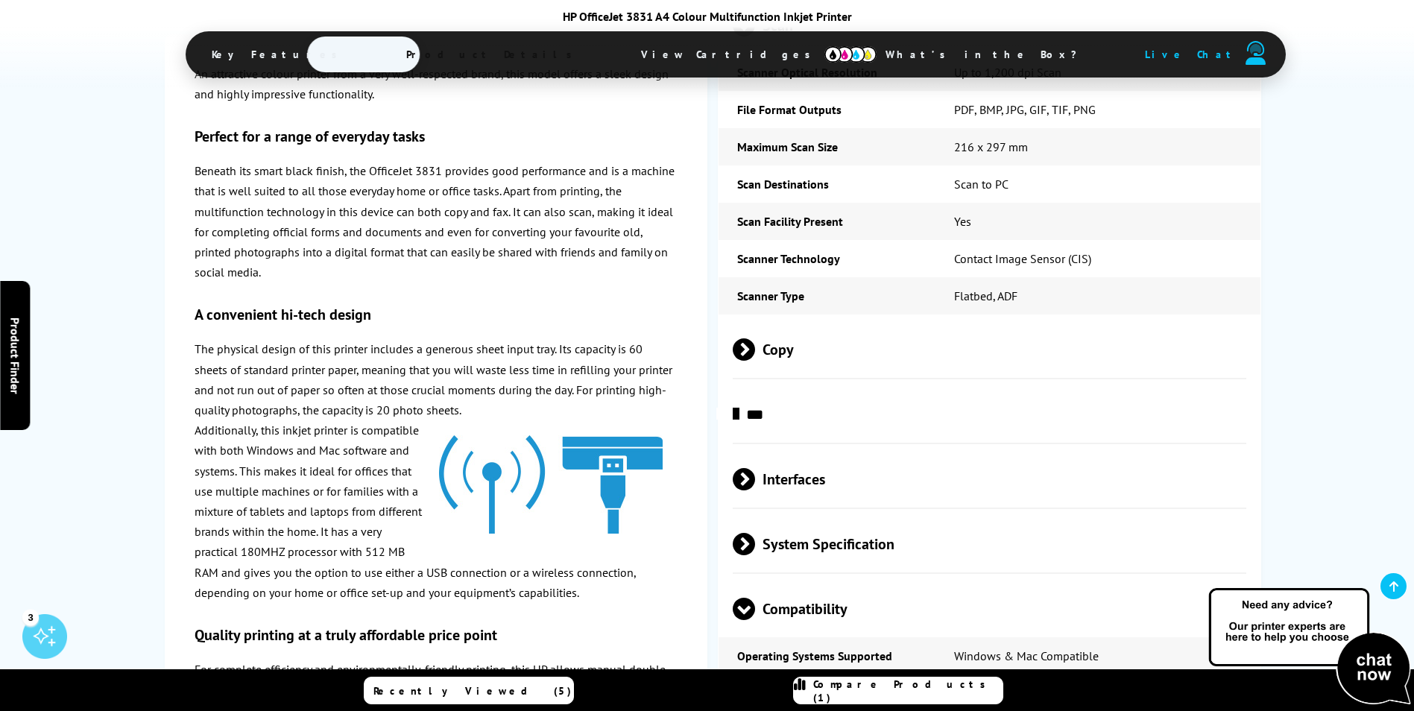
scroll to position [2261, 0]
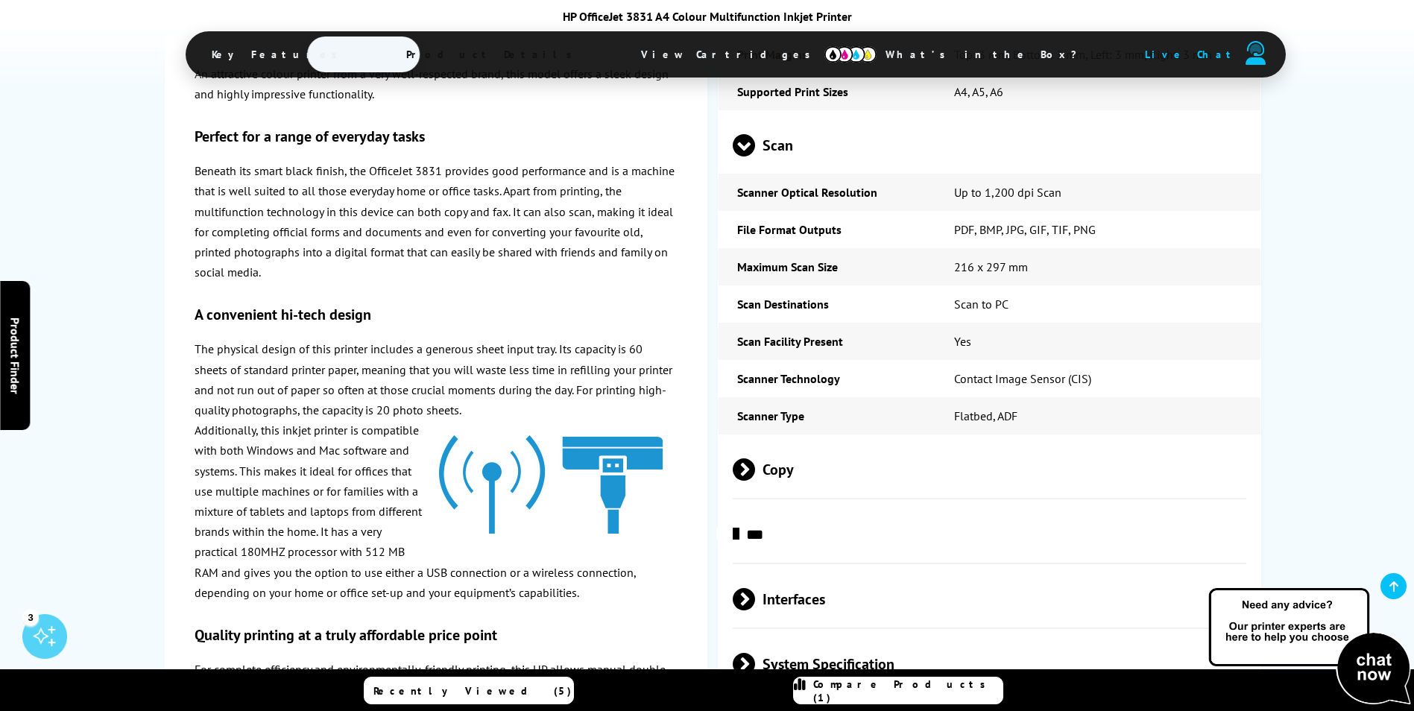
click at [755, 477] on span at bounding box center [755, 469] width 0 height 22
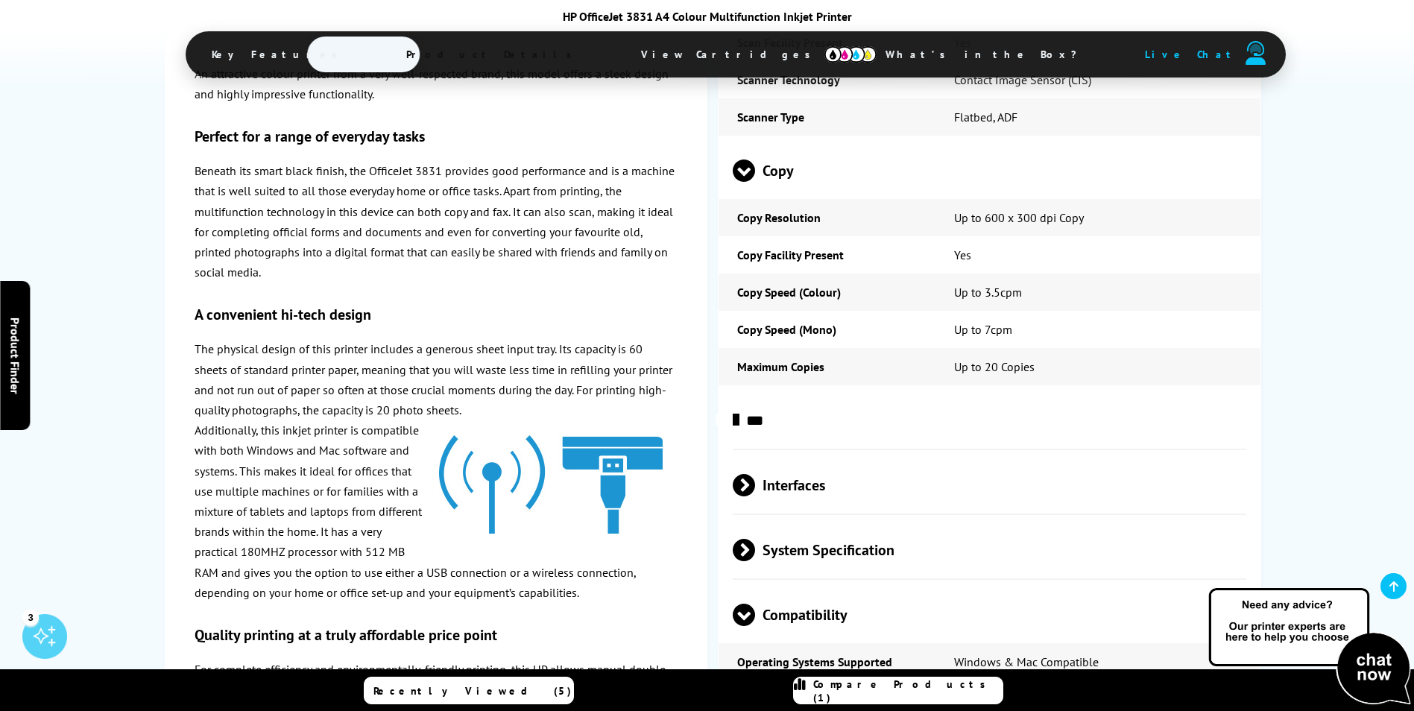
scroll to position [2708, 0]
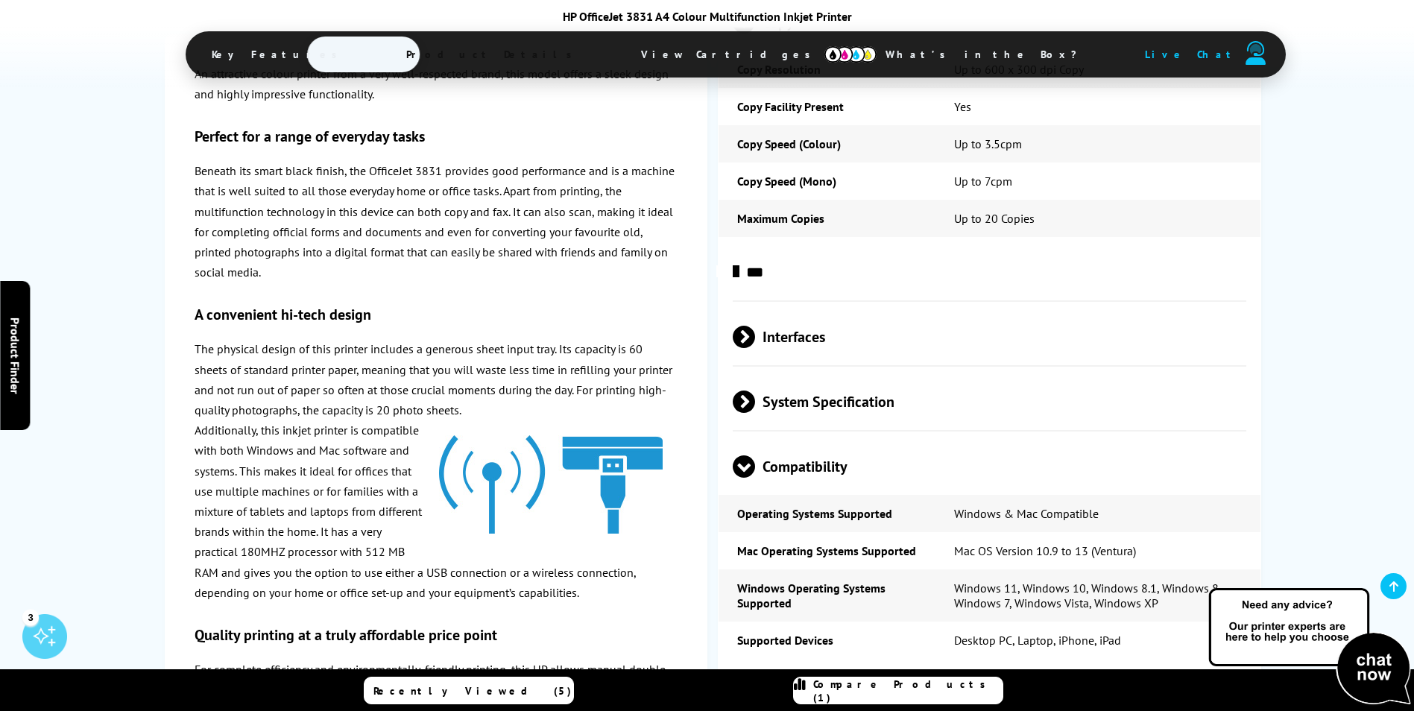
click at [741, 285] on span "***" at bounding box center [990, 272] width 514 height 56
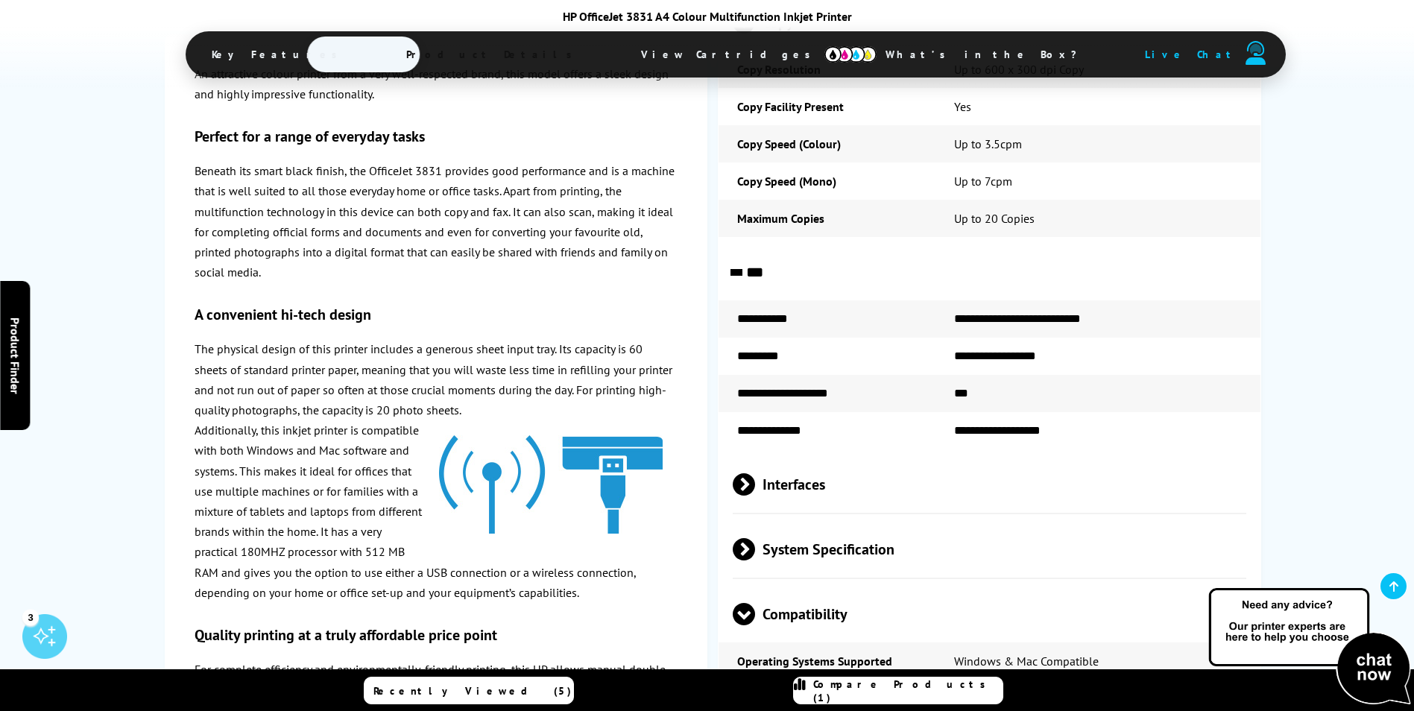
drag, startPoint x: 718, startPoint y: 237, endPoint x: 709, endPoint y: 237, distance: 8.9
click at [709, 237] on div "An attractive colour printer from a very well-respected brand, this model offer…" at bounding box center [706, 333] width 1107 height 2197
click at [718, 238] on div "Print Speed Monochrome Up to 8ppm Mono Print Printer Resolution Up to 4,800 x 1…" at bounding box center [989, 294] width 543 height 2077
drag, startPoint x: 720, startPoint y: 238, endPoint x: 709, endPoint y: 244, distance: 13.0
click at [709, 244] on div "An attractive colour printer from a very well-respected brand, this model offer…" at bounding box center [706, 333] width 1107 height 2197
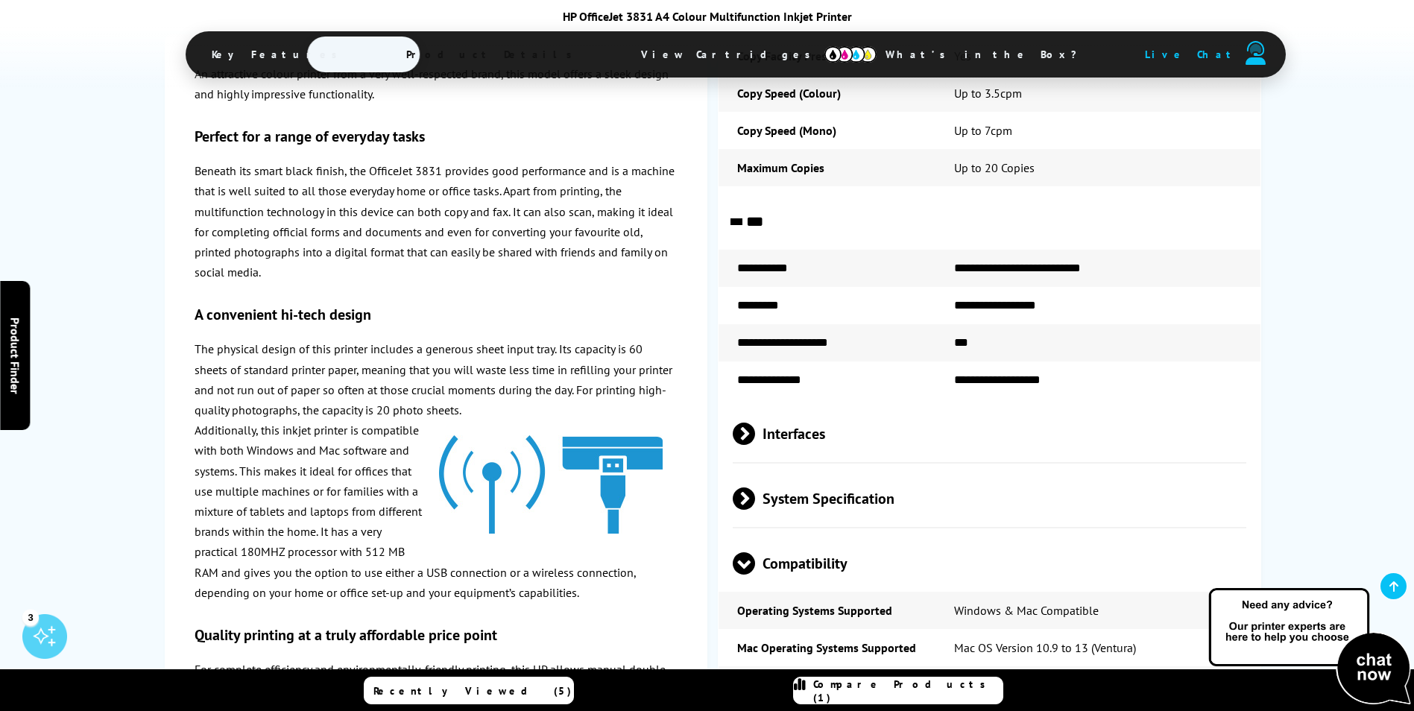
scroll to position [2783, 0]
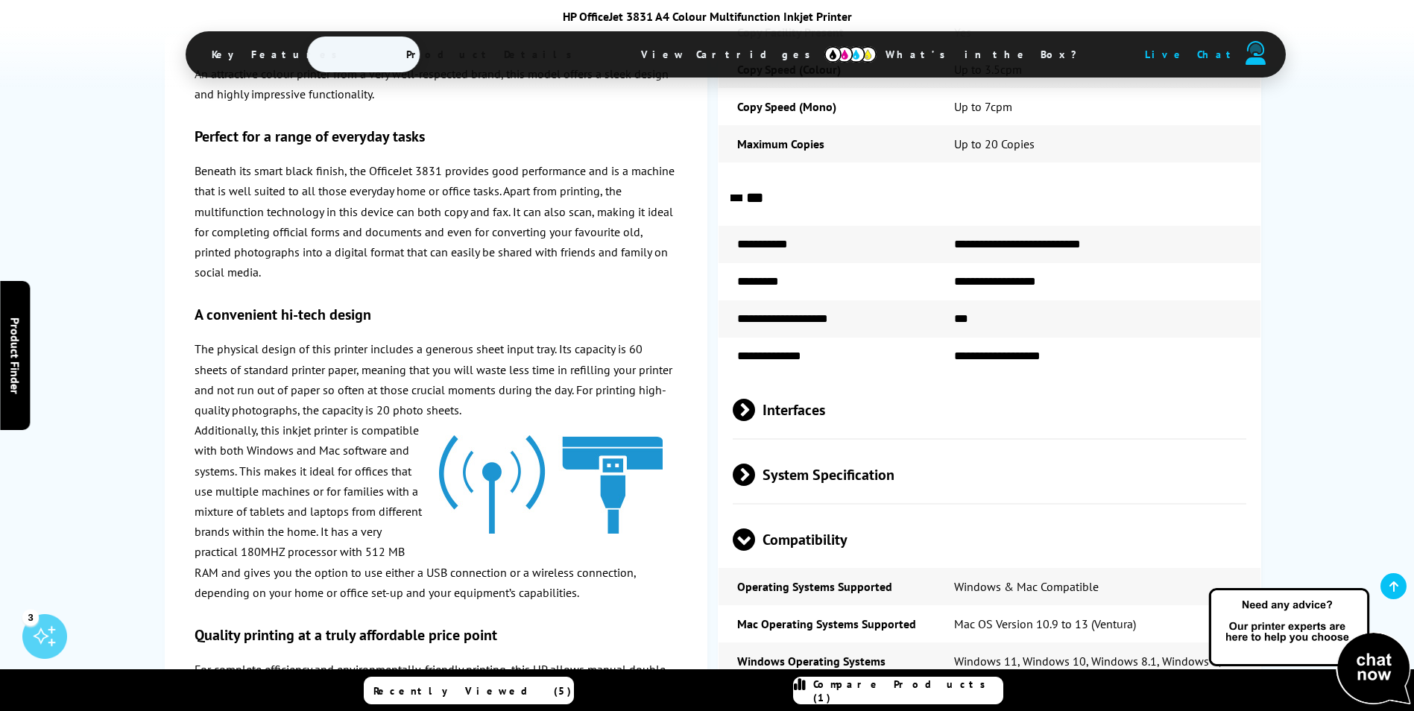
click at [765, 412] on span "Interfaces" at bounding box center [990, 410] width 514 height 56
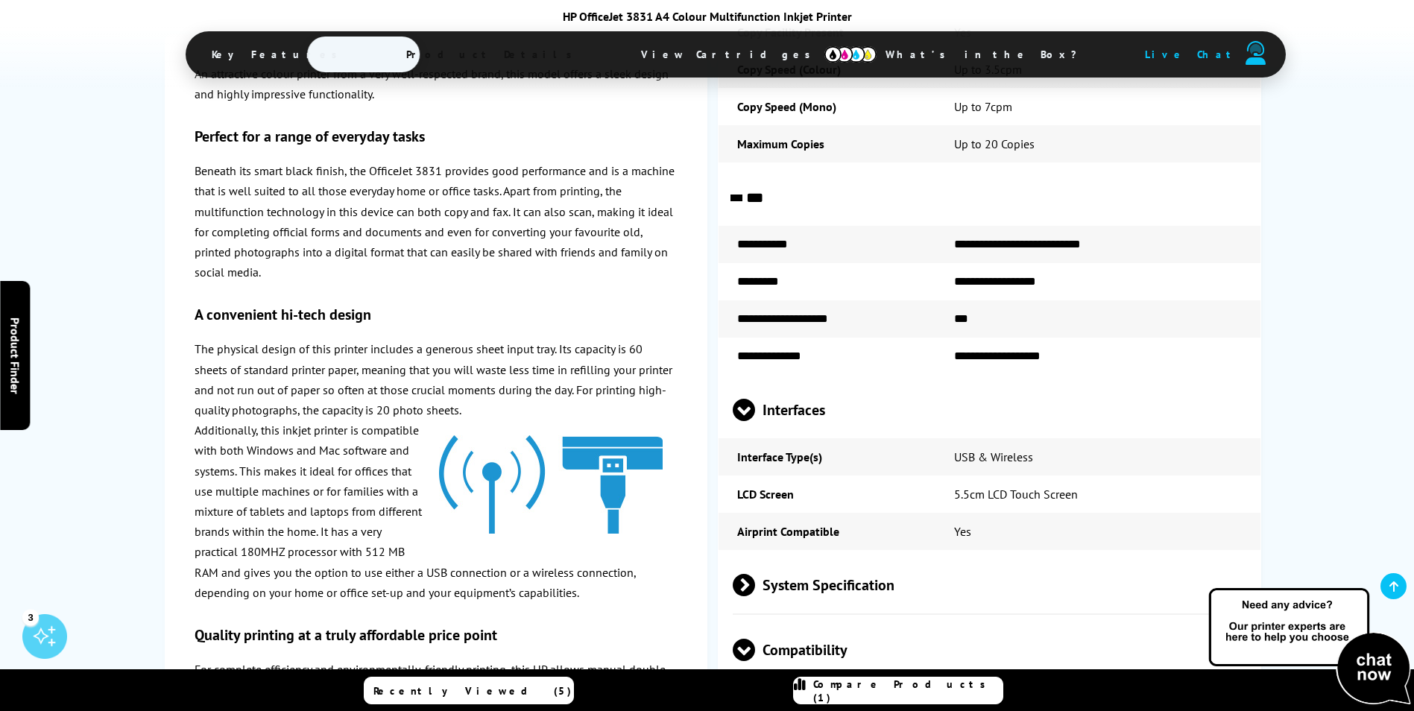
click at [766, 397] on span "Interfaces" at bounding box center [990, 410] width 514 height 56
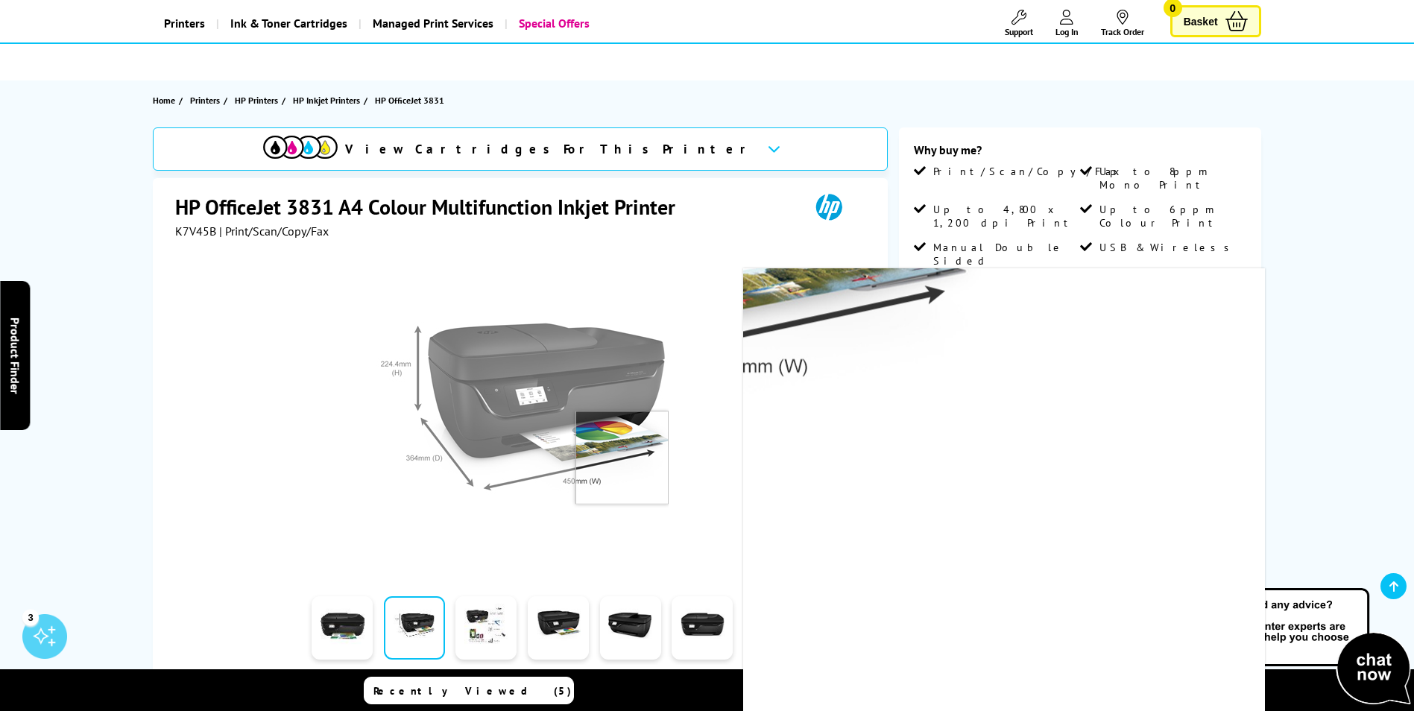
scroll to position [0, 0]
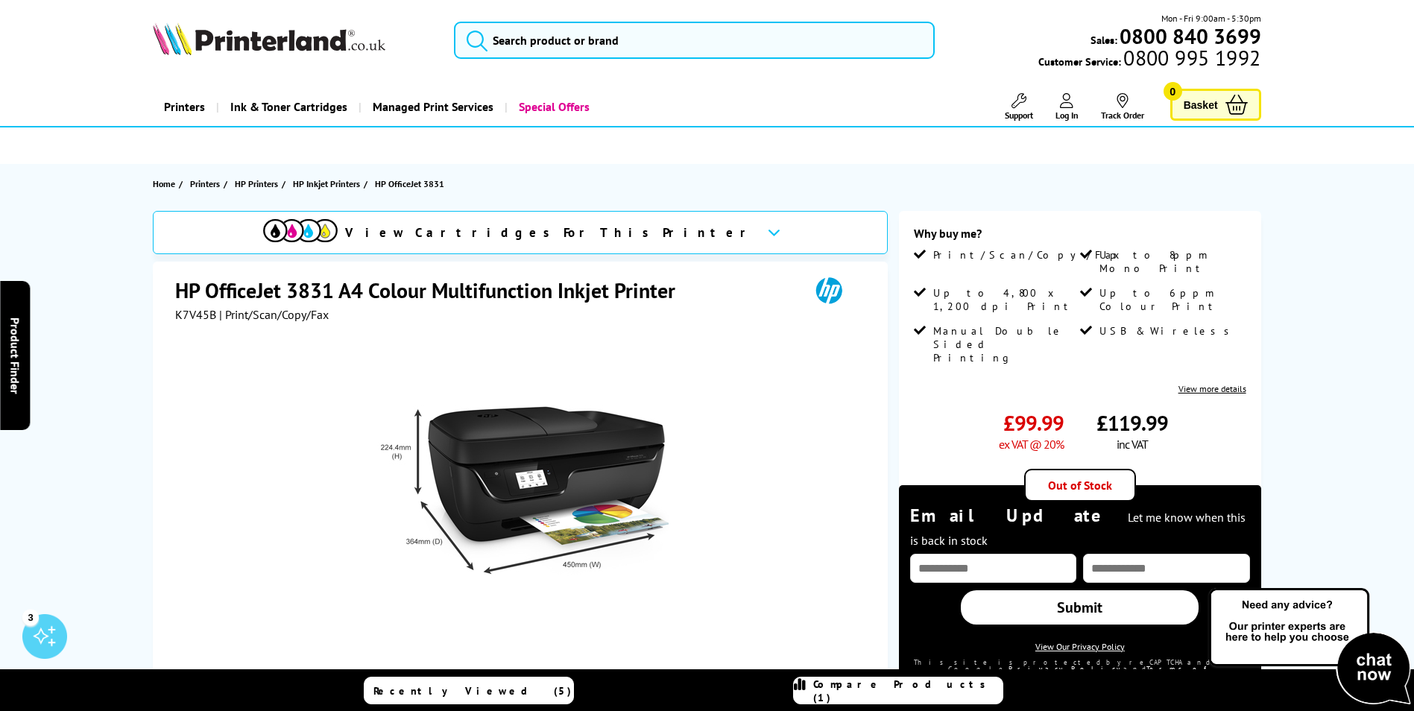
drag, startPoint x: 306, startPoint y: 42, endPoint x: 437, endPoint y: 38, distance: 131.2
